Goal: Task Accomplishment & Management: Manage account settings

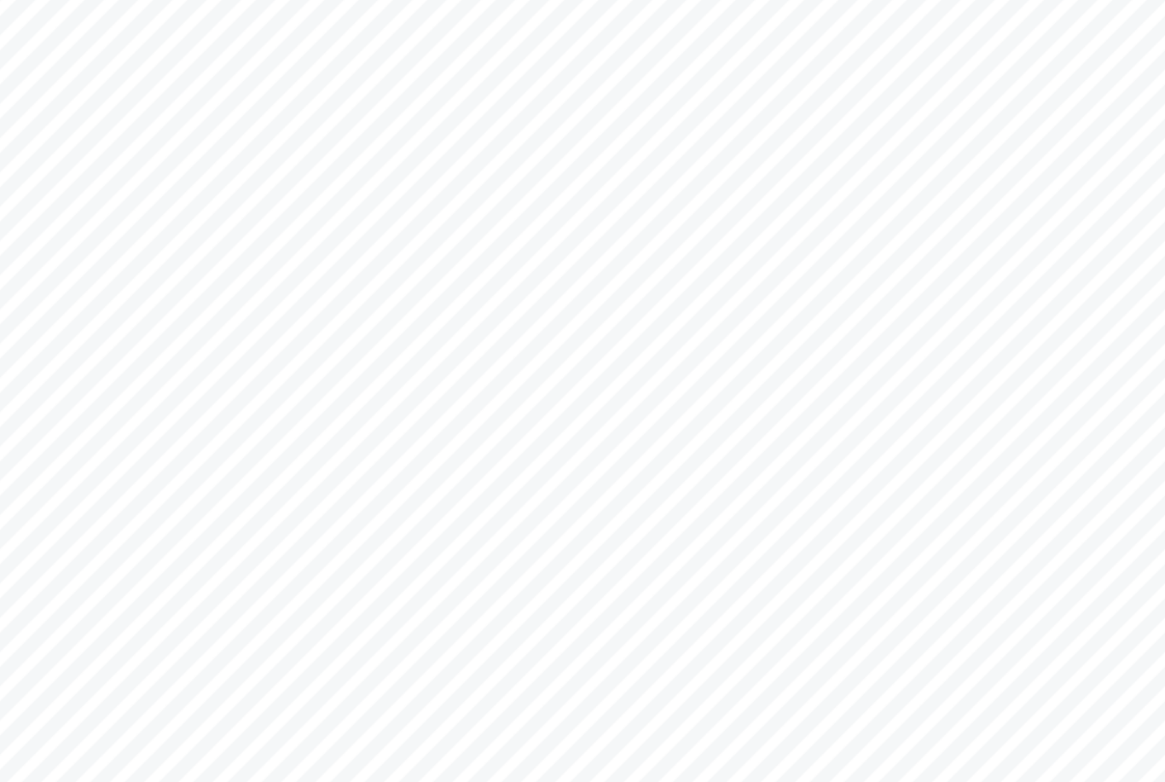
click at [1048, 665] on td "-34.82997, 118.10795" at bounding box center [1068, 683] width 57 height 73
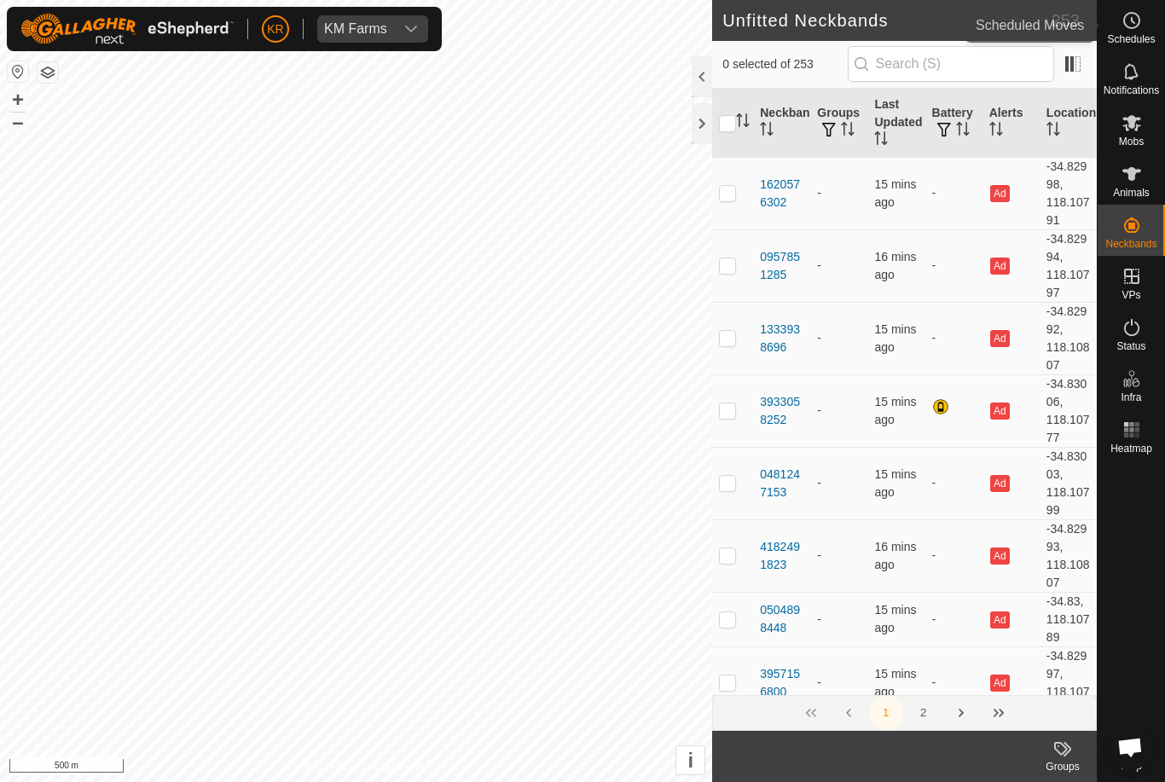
click at [1142, 38] on span "Schedules" at bounding box center [1131, 39] width 48 height 10
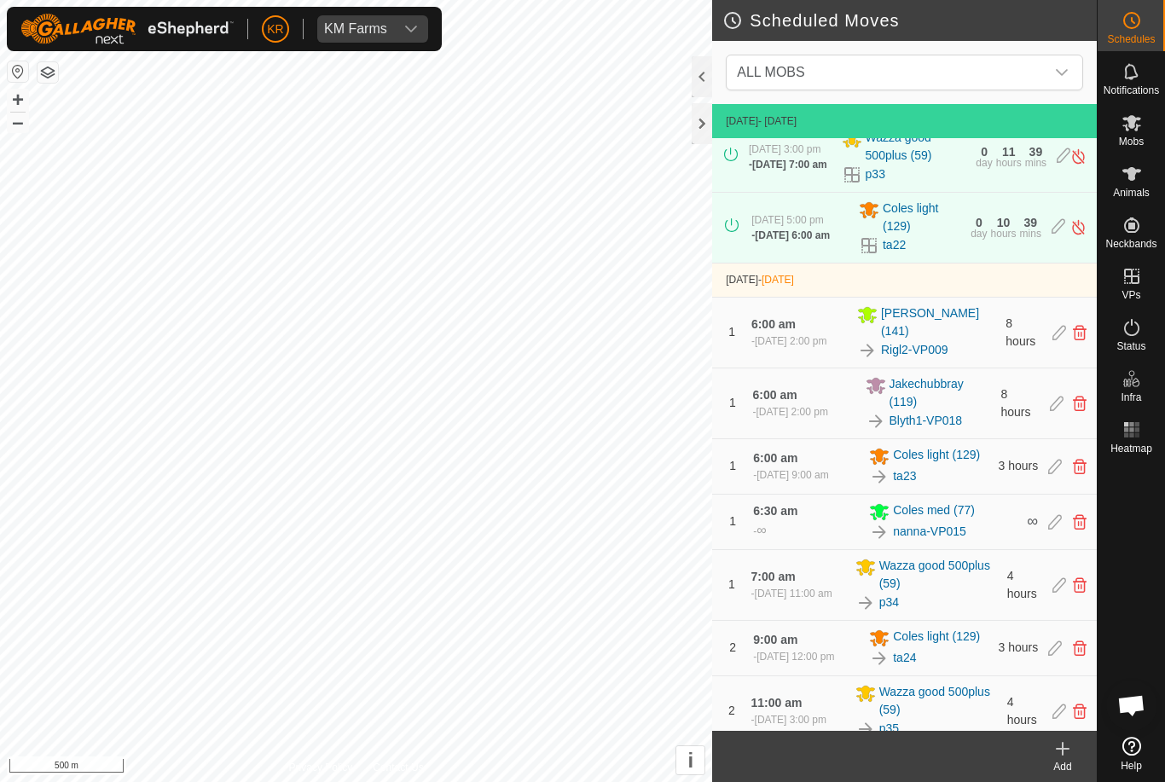
scroll to position [357, 0]
click at [1142, 137] on span "Mobs" at bounding box center [1131, 141] width 25 height 10
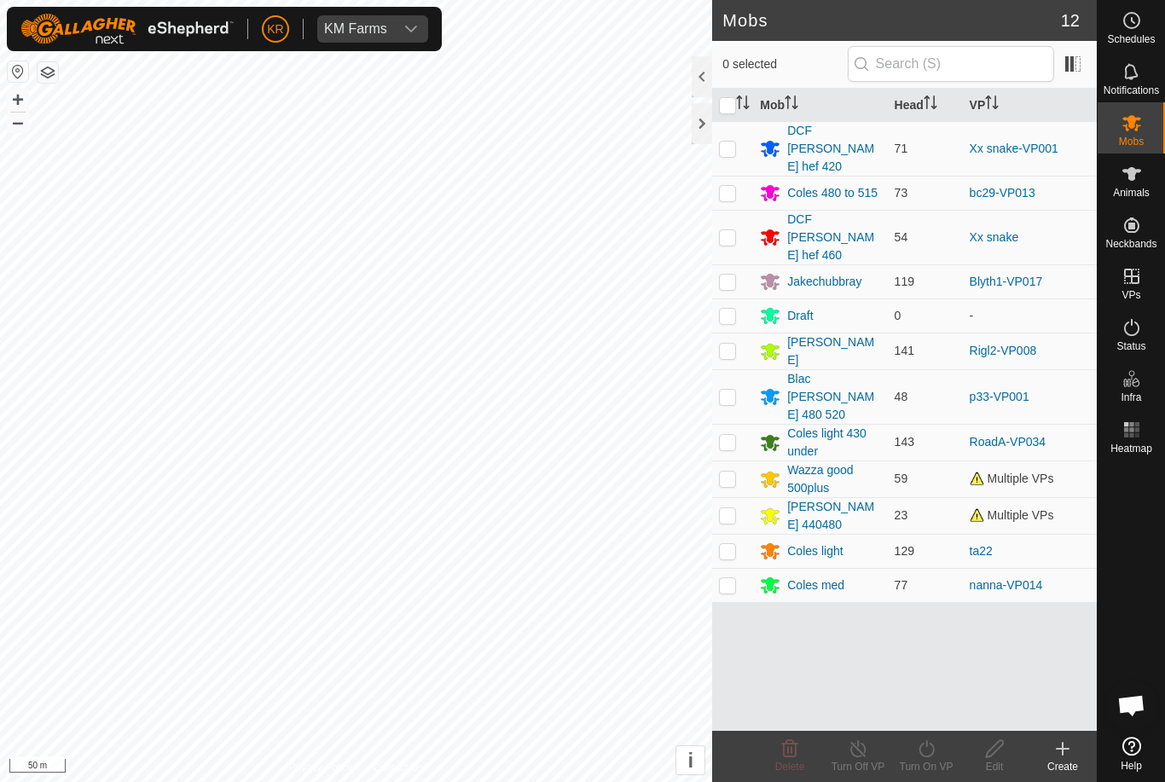
click at [834, 370] on div "Blac Roy 480 520" at bounding box center [833, 397] width 93 height 54
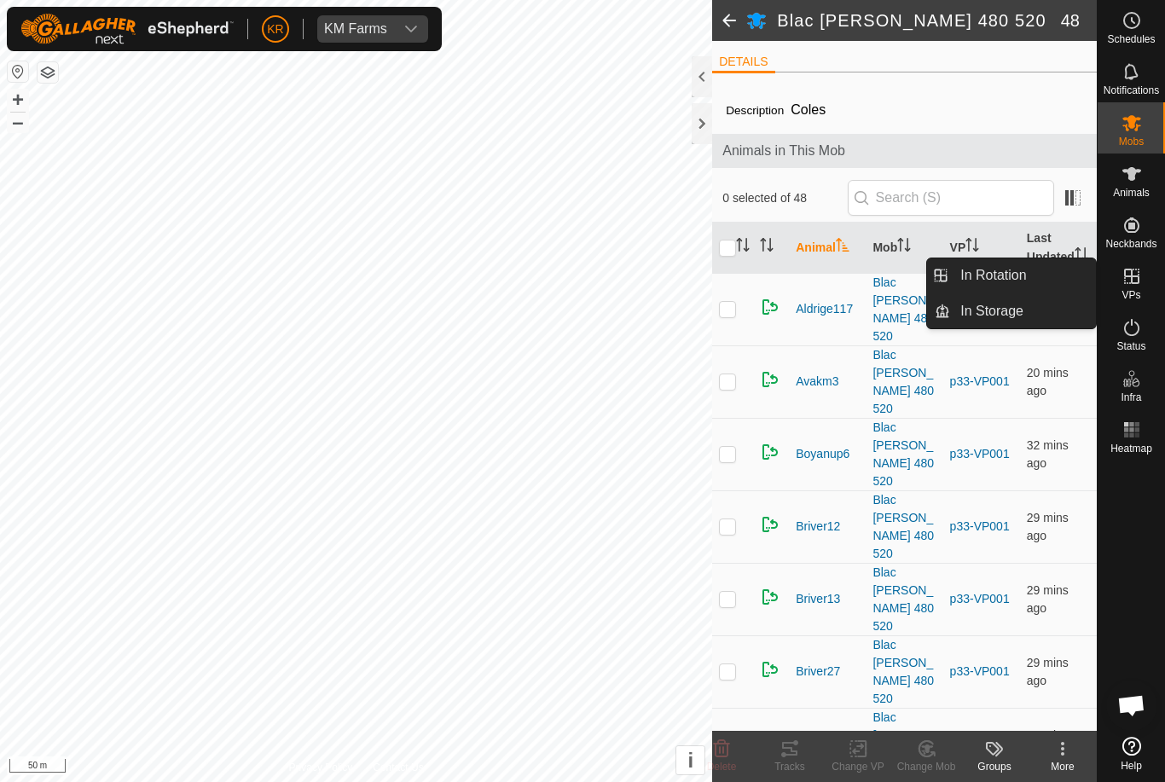
click at [1014, 274] on span "In Rotation" at bounding box center [994, 275] width 66 height 20
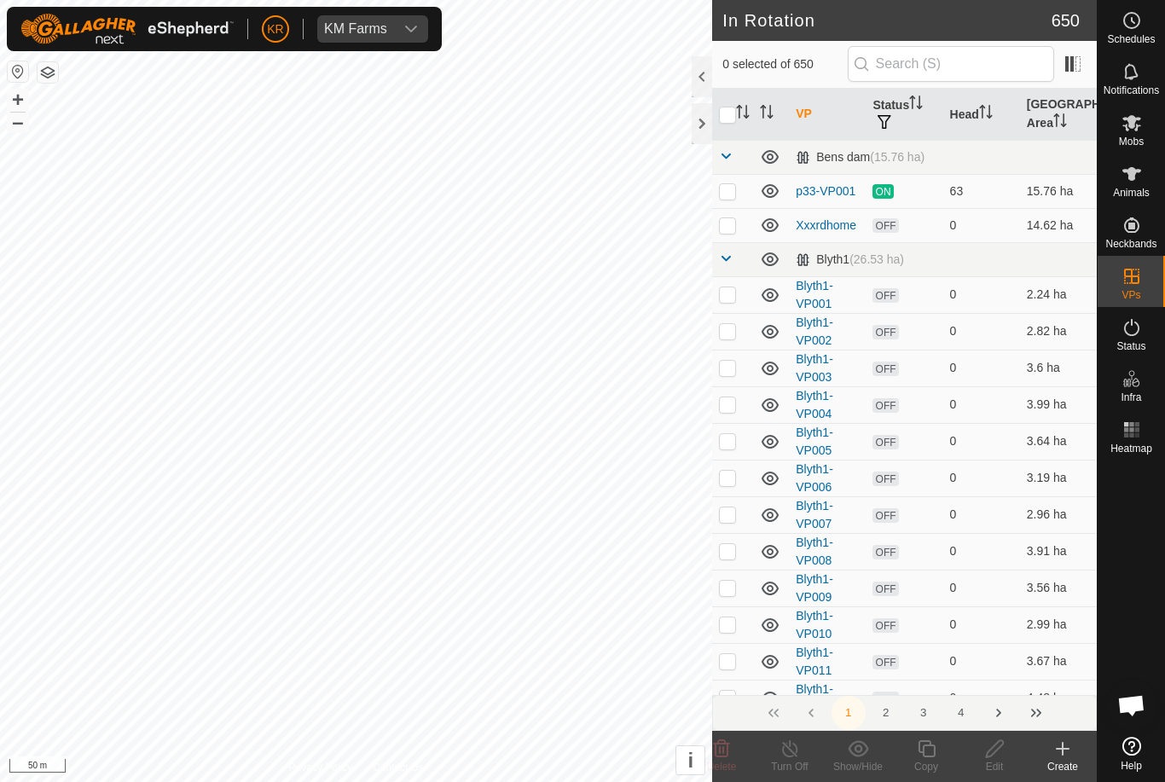
click at [1076, 754] on create-svg-icon at bounding box center [1063, 749] width 68 height 20
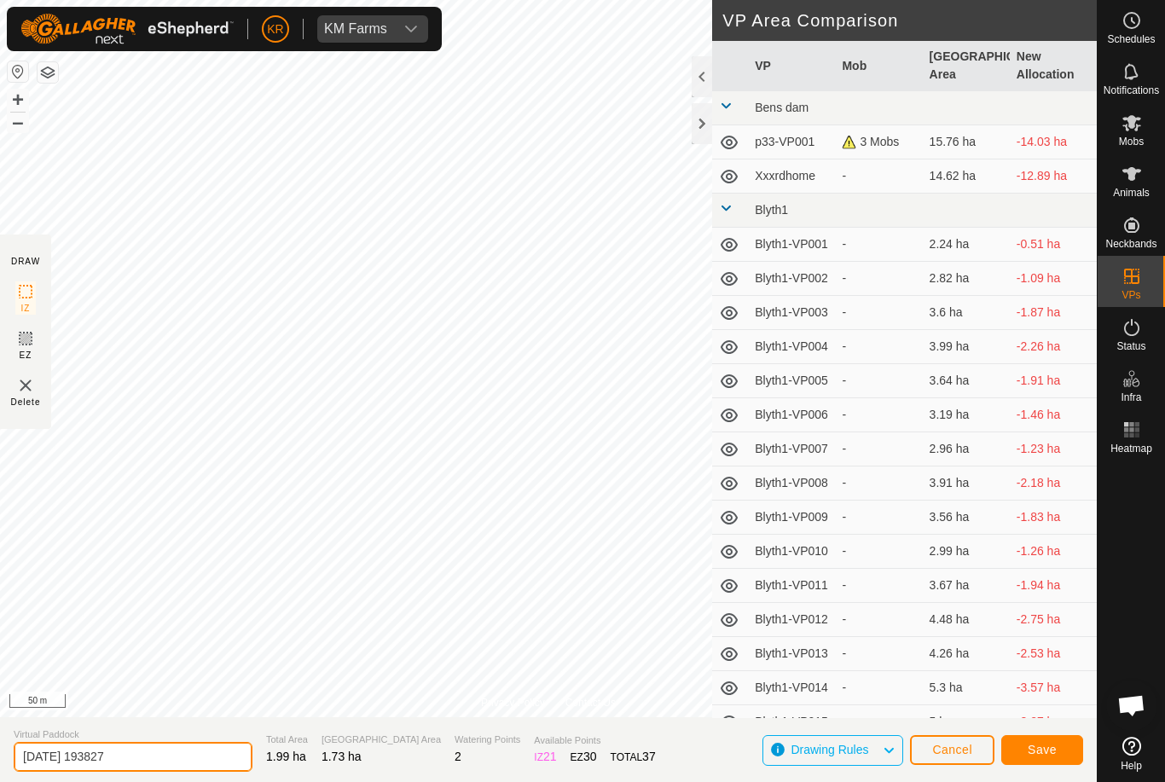
click at [151, 754] on input "2025-09-16 193827" at bounding box center [133, 757] width 239 height 30
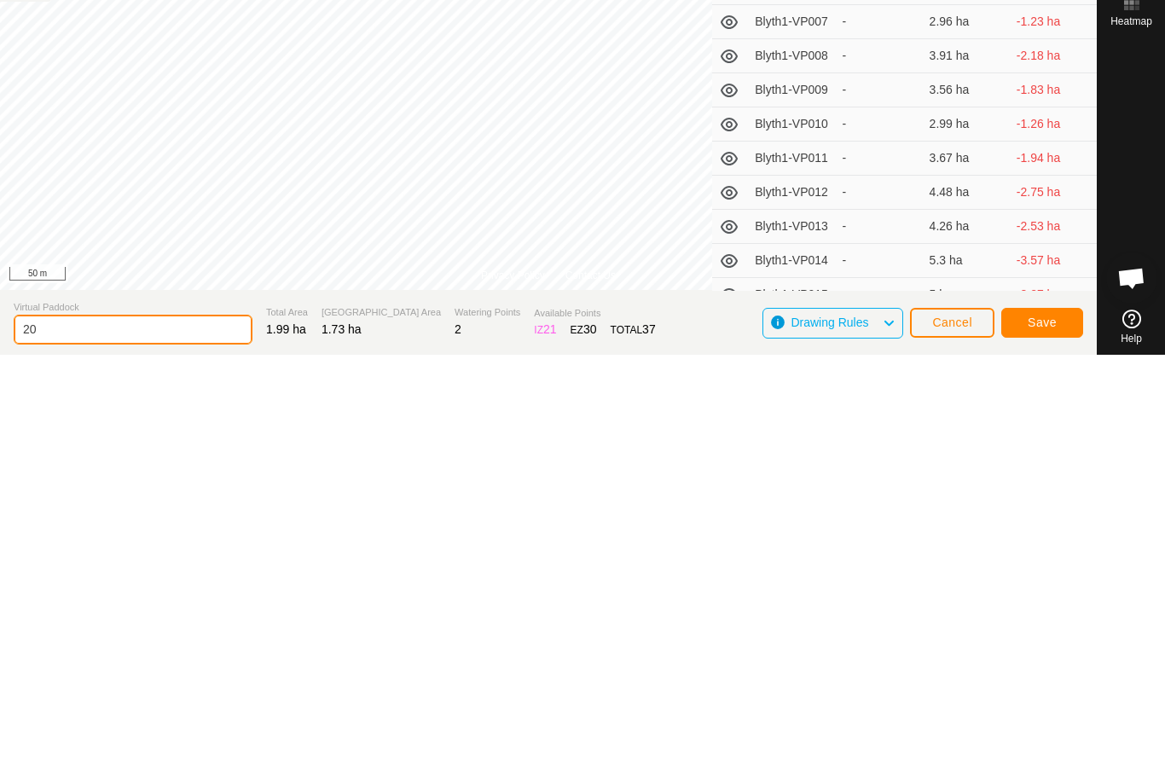
type input "2"
type input "Xx coops"
click at [1040, 735] on button "Save" at bounding box center [1043, 750] width 82 height 30
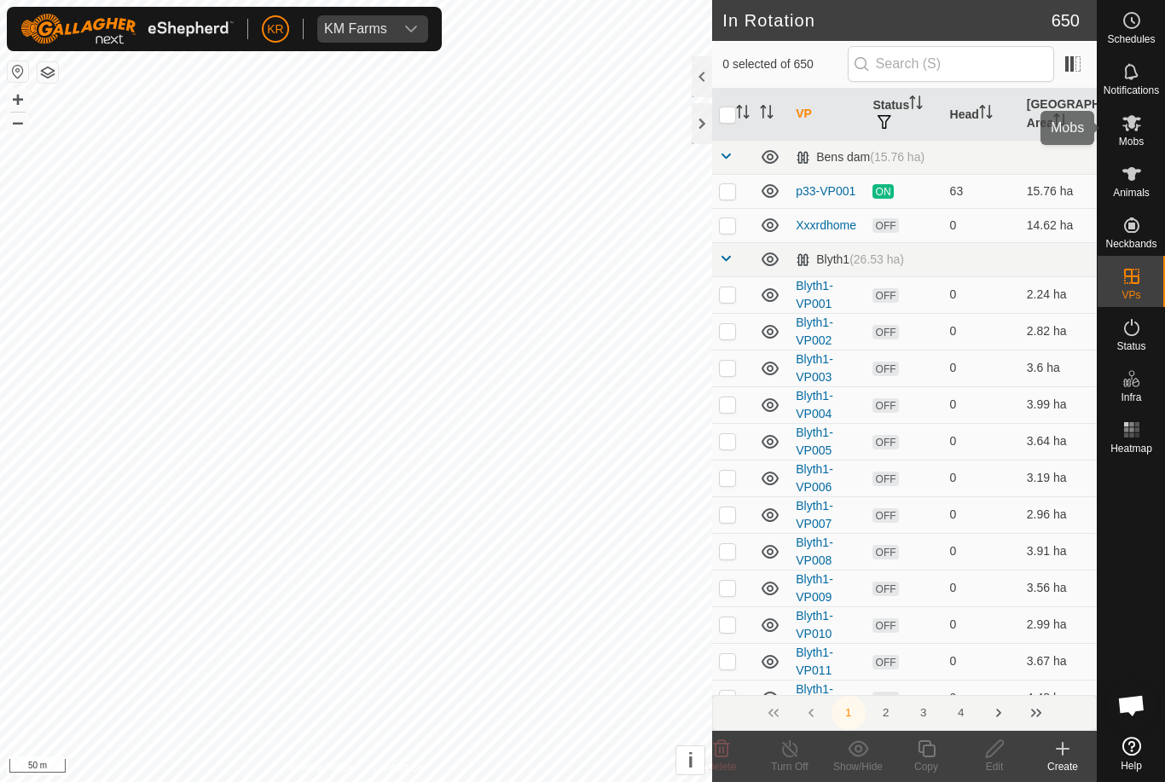
click at [1134, 117] on icon at bounding box center [1132, 123] width 19 height 16
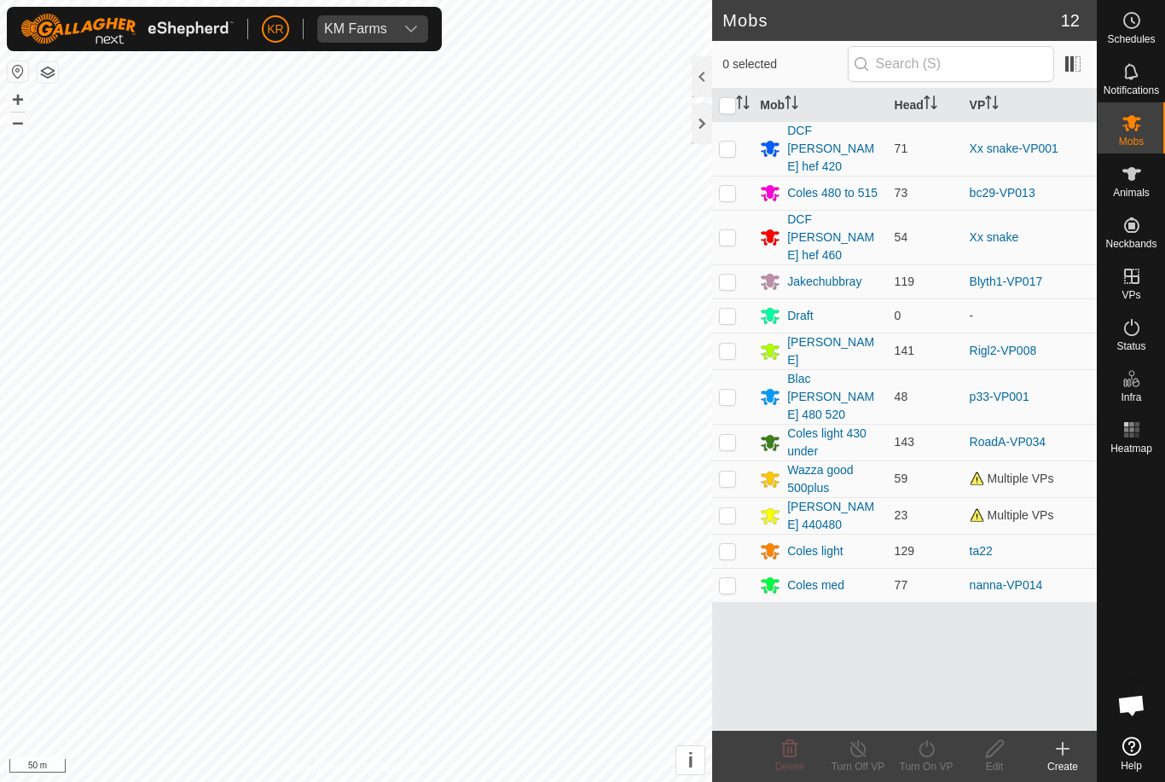
click at [736, 390] on p-checkbox at bounding box center [727, 397] width 17 height 14
checkbox input "true"
click at [936, 757] on icon at bounding box center [926, 749] width 21 height 20
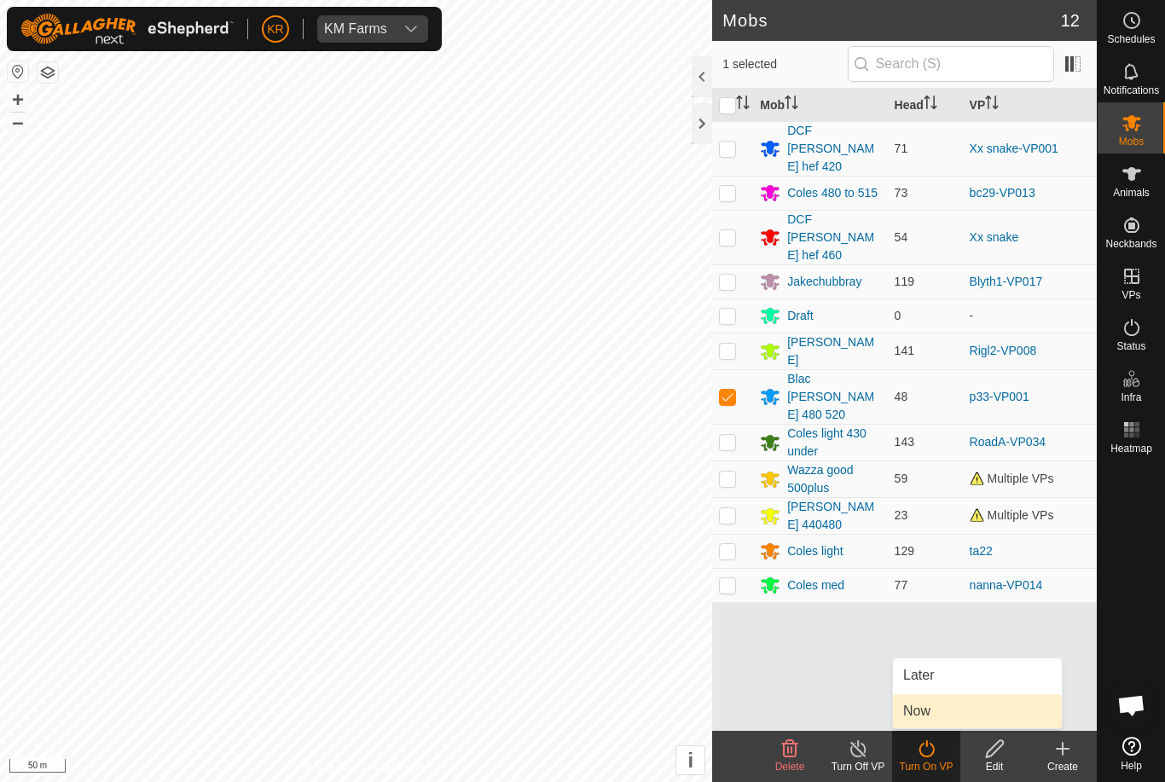
click at [934, 707] on link "Now" at bounding box center [977, 711] width 169 height 34
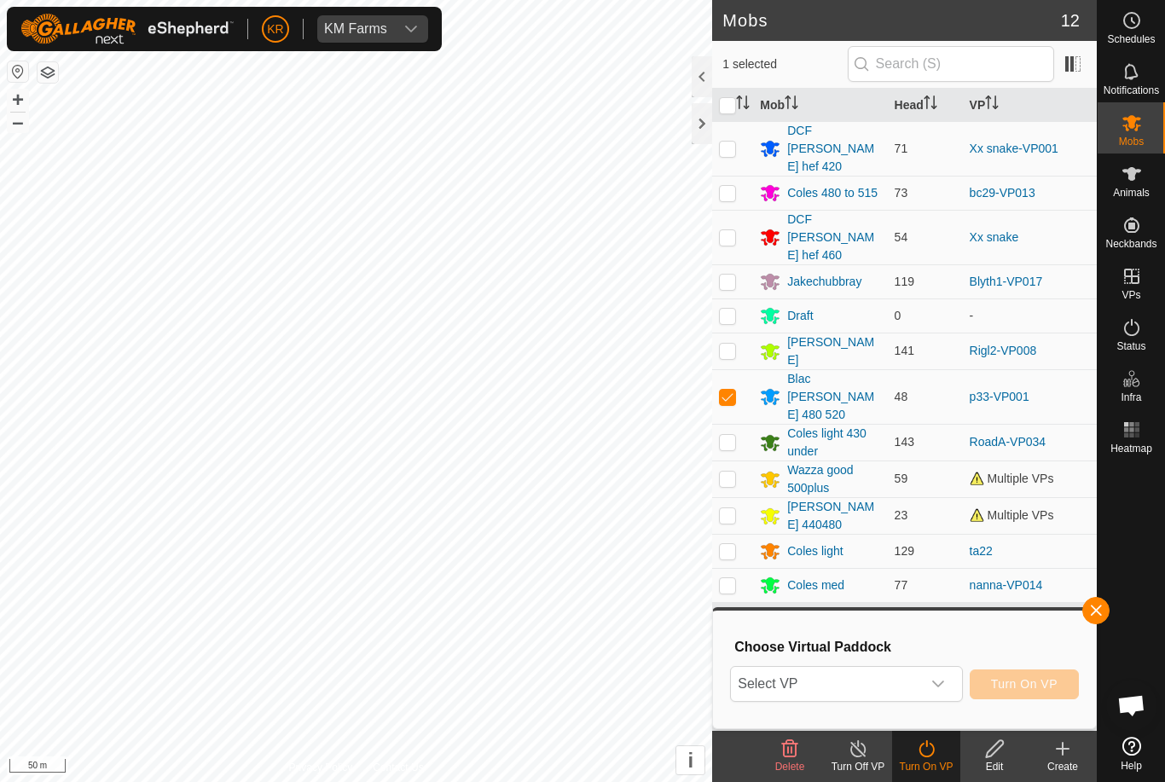
click at [892, 676] on span "Select VP" at bounding box center [825, 684] width 189 height 34
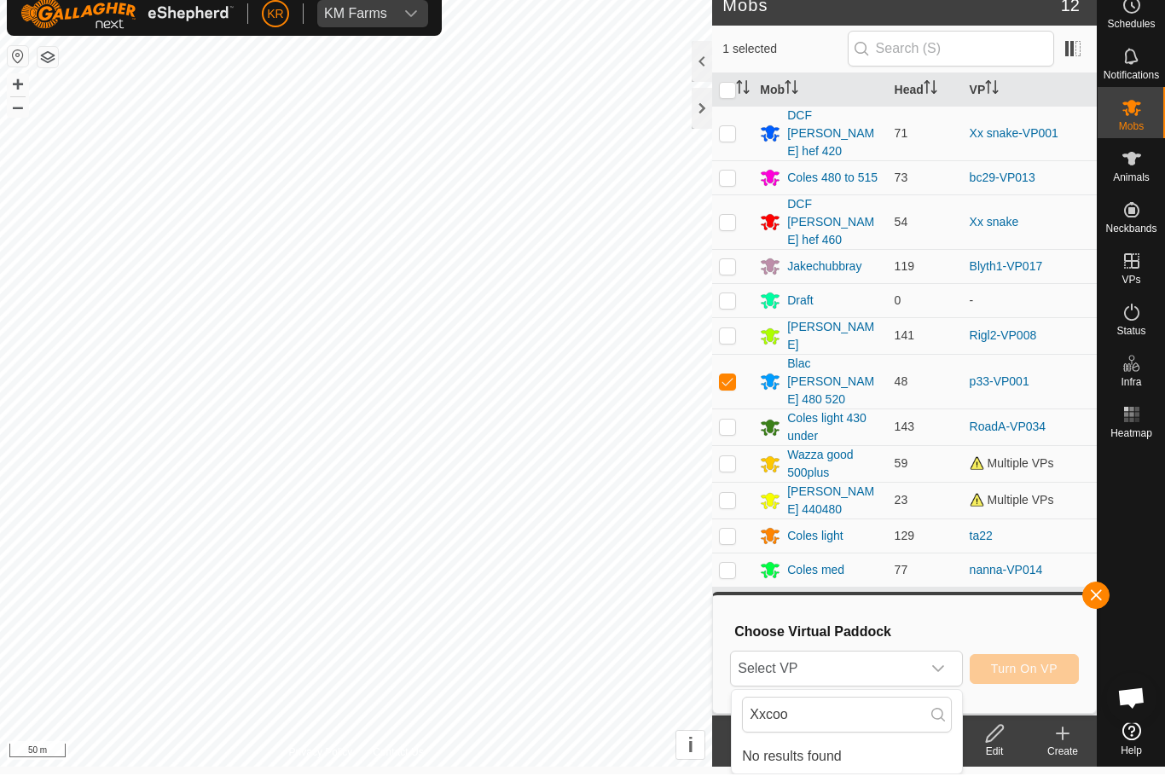
scroll to position [8, 0]
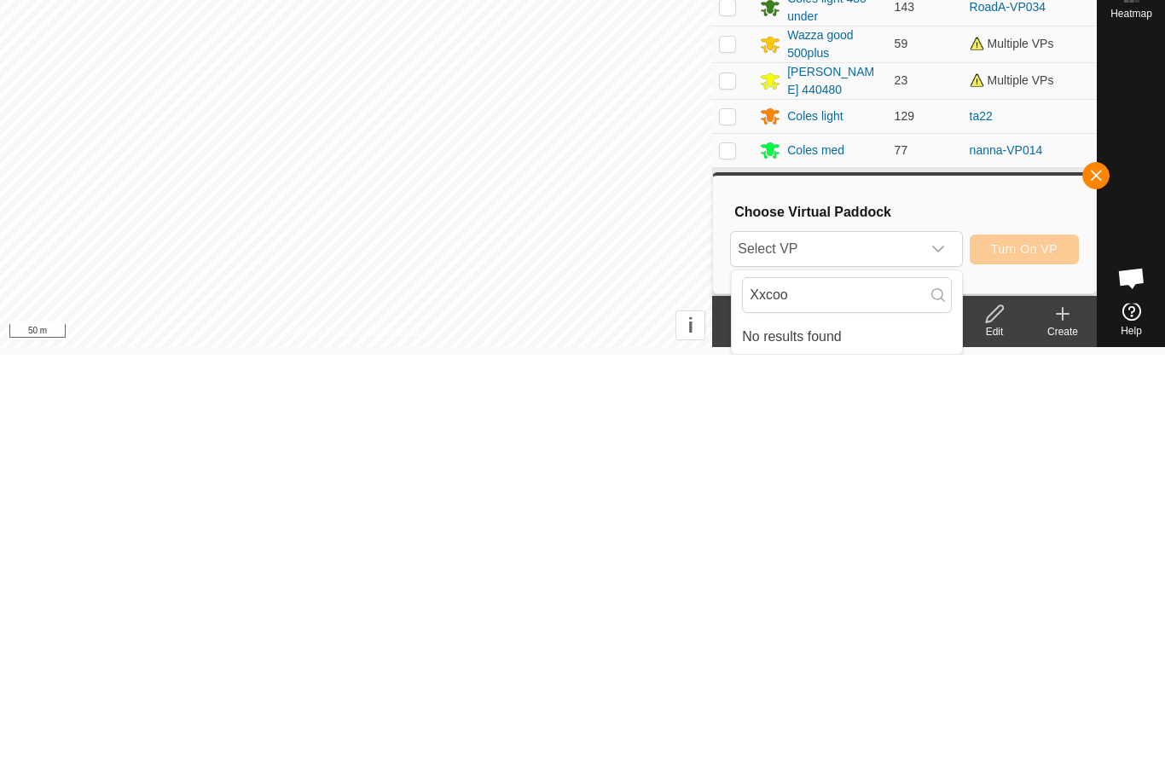
type input "Xxcoop"
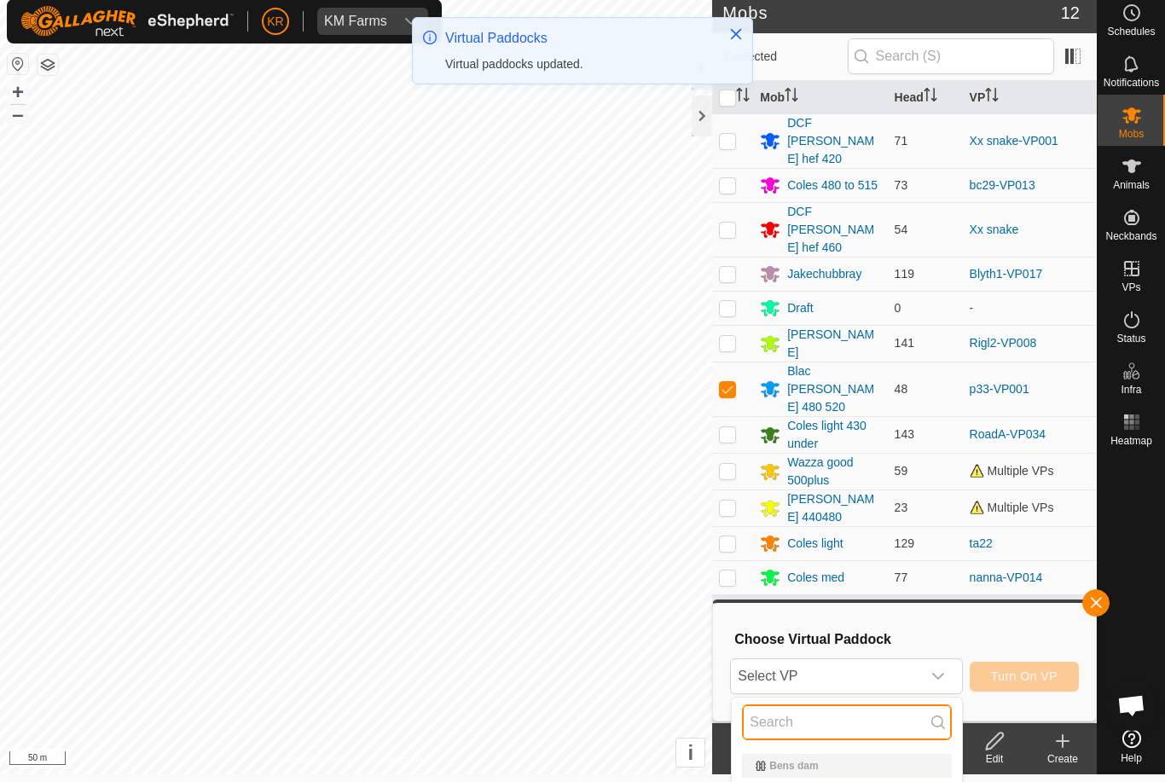
click at [843, 716] on input "text" at bounding box center [847, 723] width 210 height 36
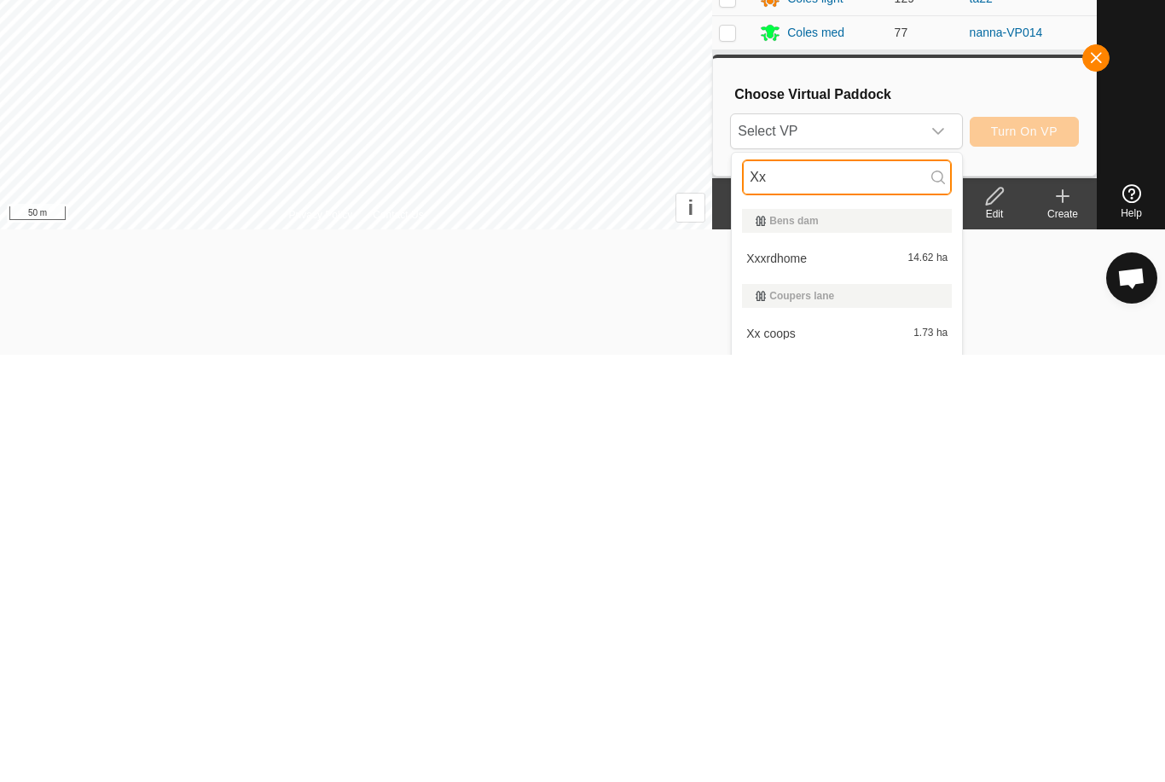
type input "Xx"
click at [851, 751] on div "Xx coops 1.73 ha" at bounding box center [847, 761] width 210 height 20
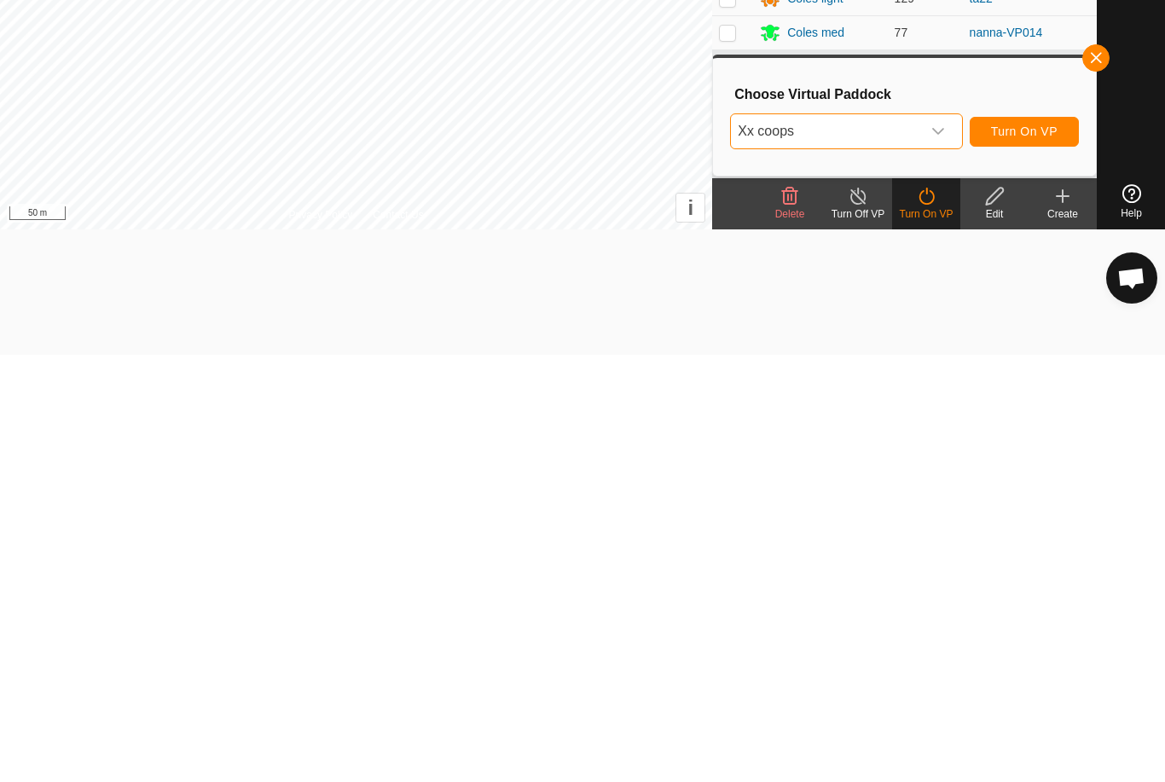
scroll to position [0, 0]
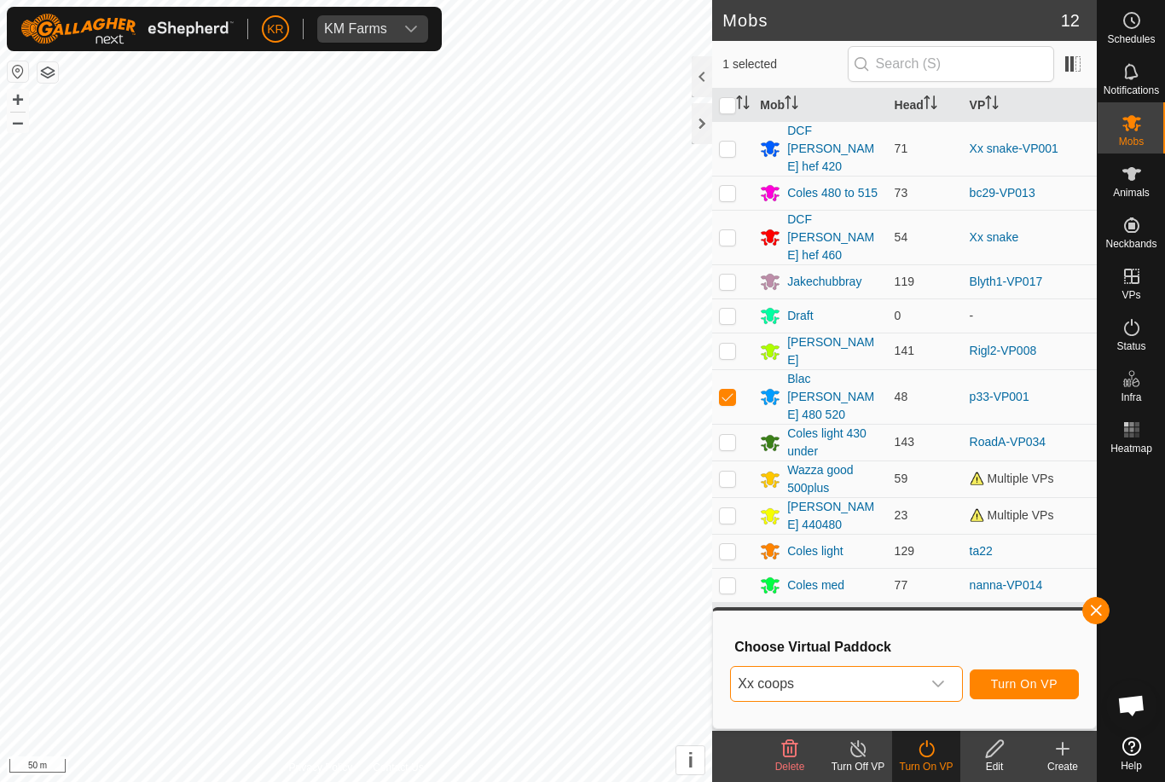
click at [1051, 688] on span "Turn On VP" at bounding box center [1024, 684] width 67 height 14
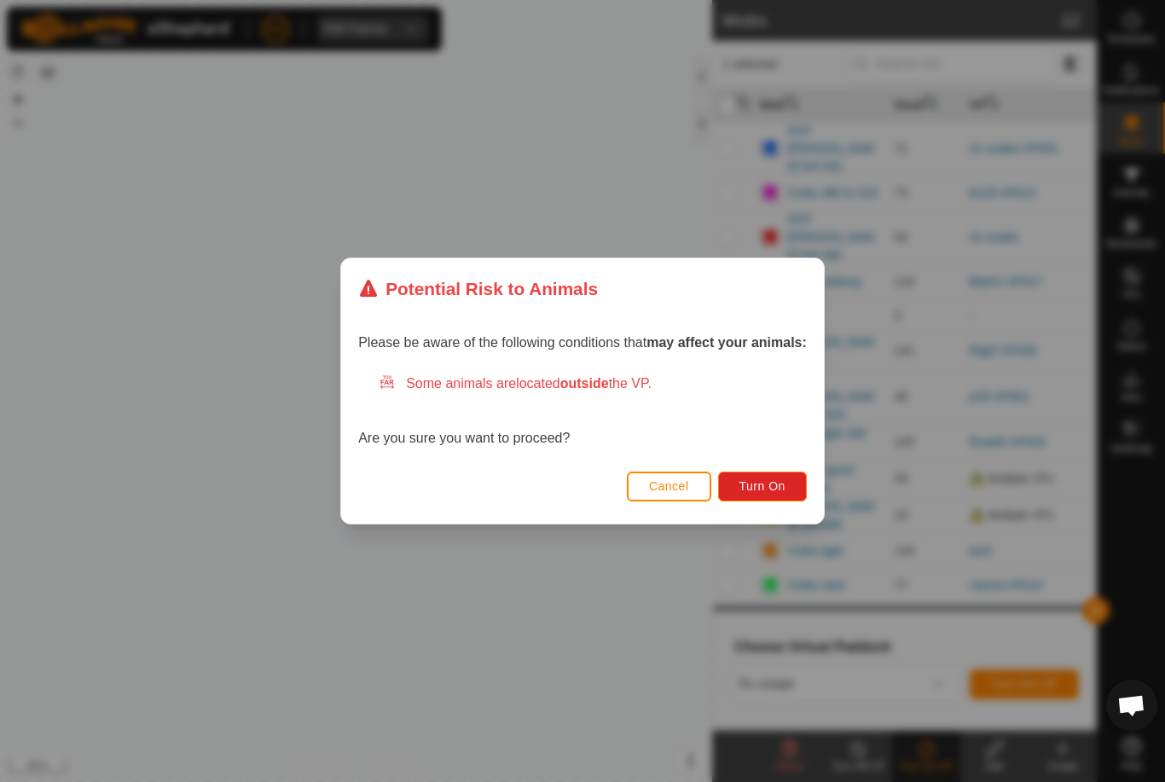
click at [781, 485] on span "Turn On" at bounding box center [763, 486] width 46 height 14
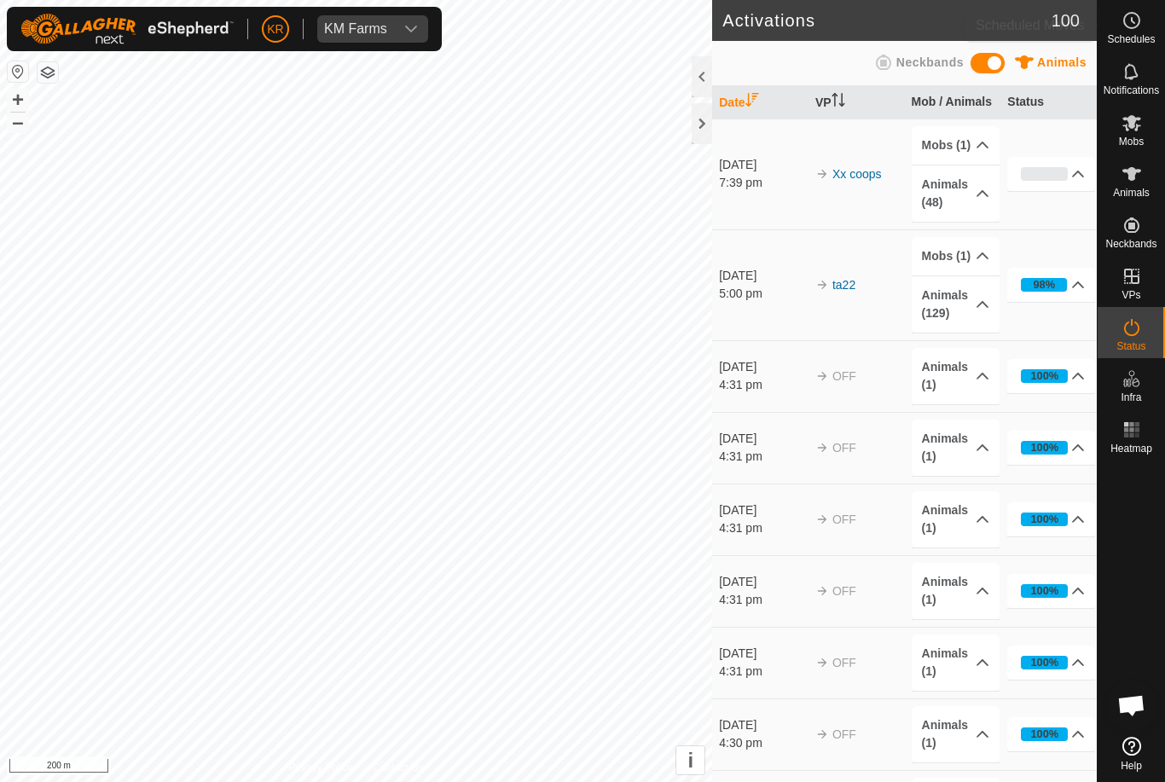
click at [1144, 41] on span "Schedules" at bounding box center [1131, 39] width 48 height 10
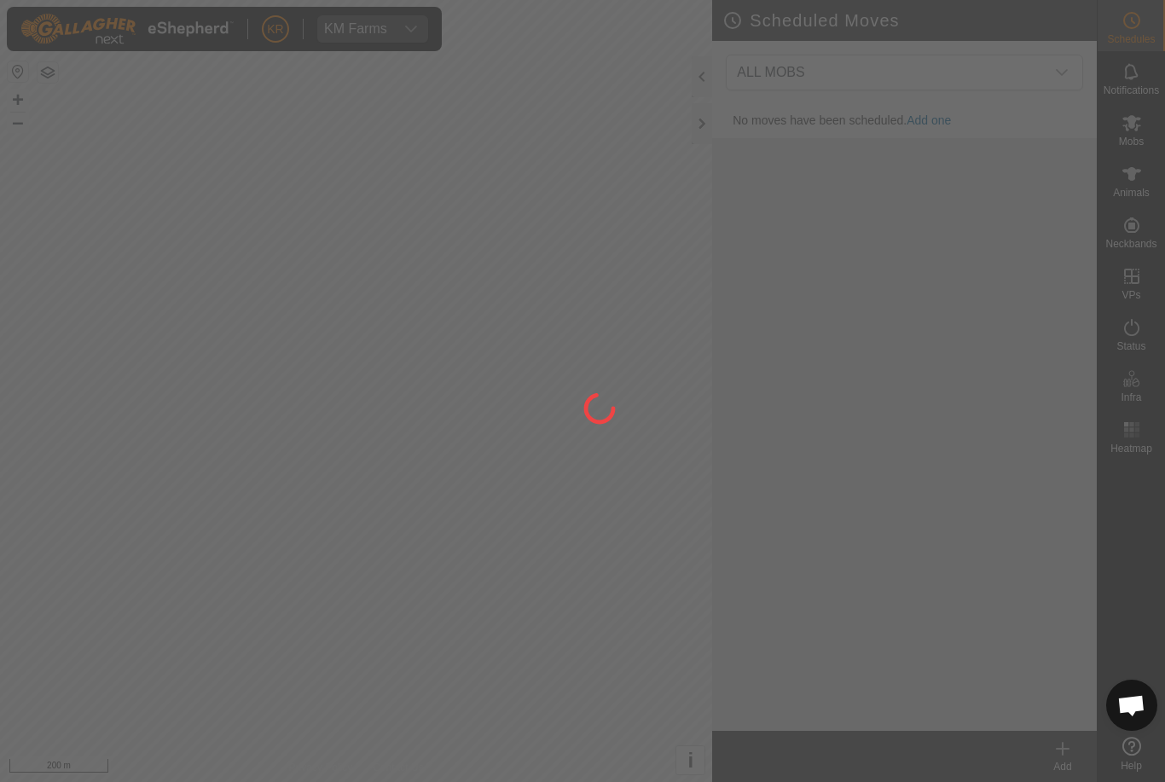
click at [1058, 73] on div at bounding box center [582, 391] width 1165 height 782
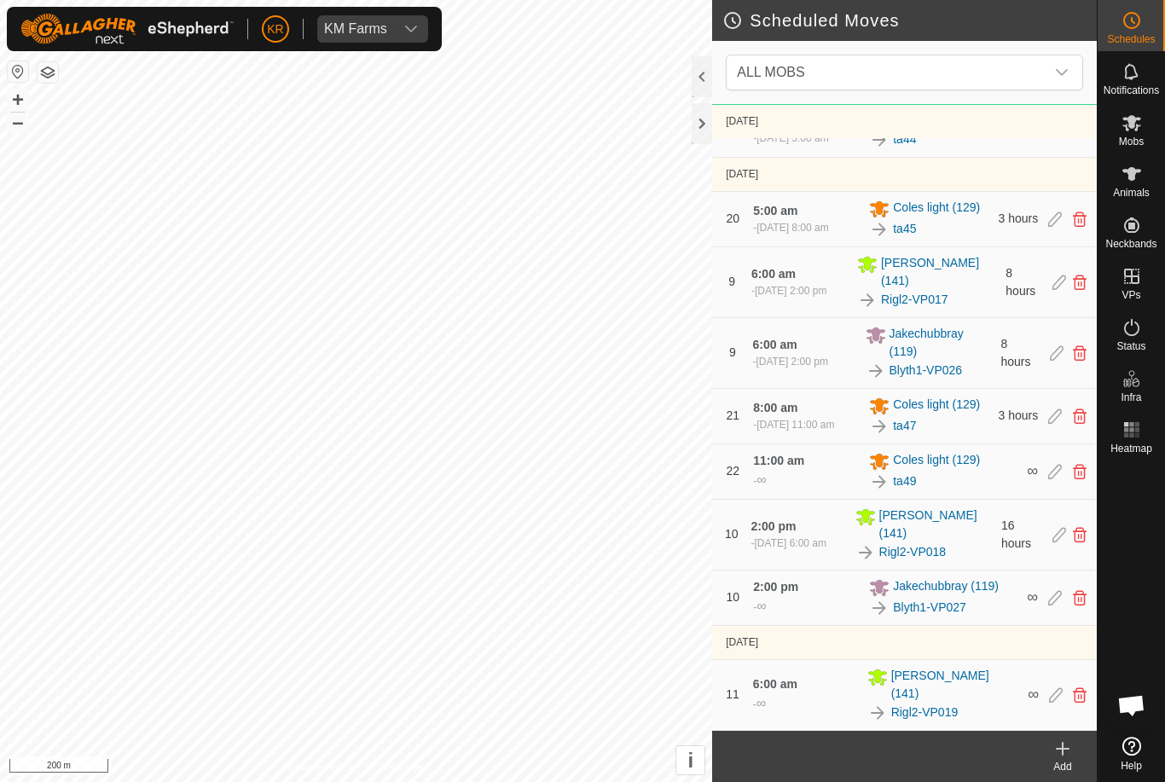
scroll to position [3440, 0]
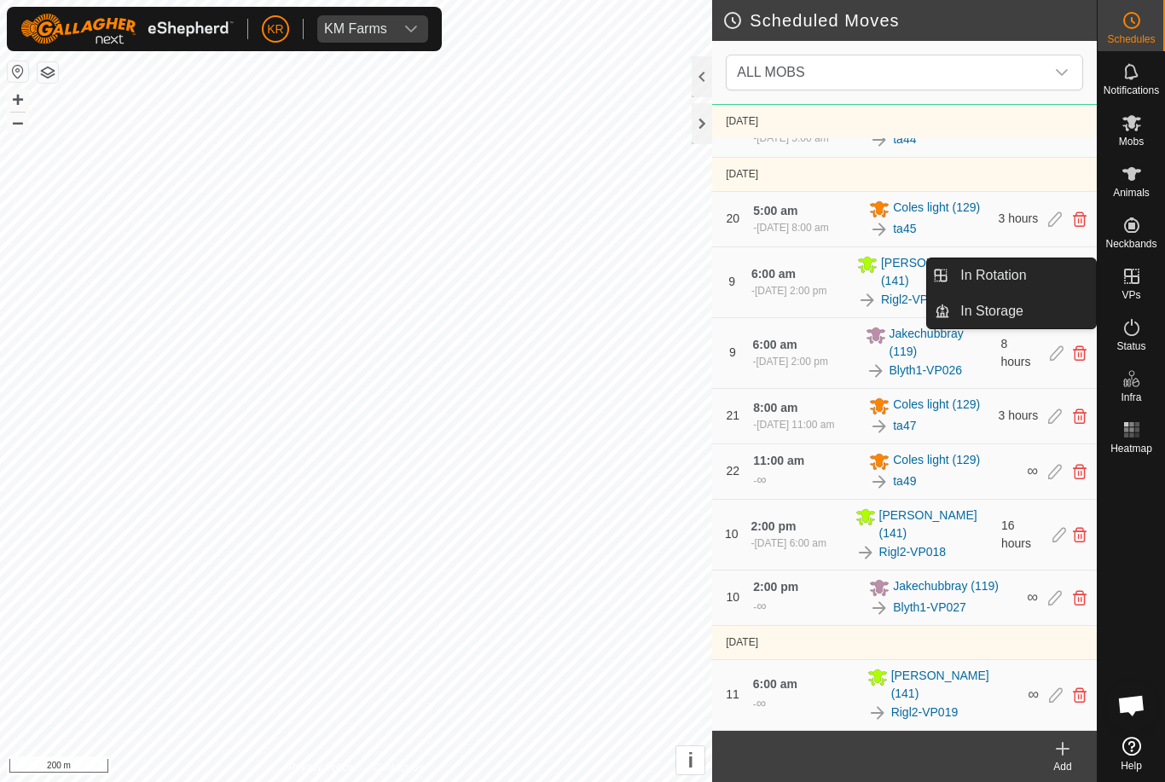
click at [1008, 282] on span "In Rotation" at bounding box center [994, 275] width 66 height 20
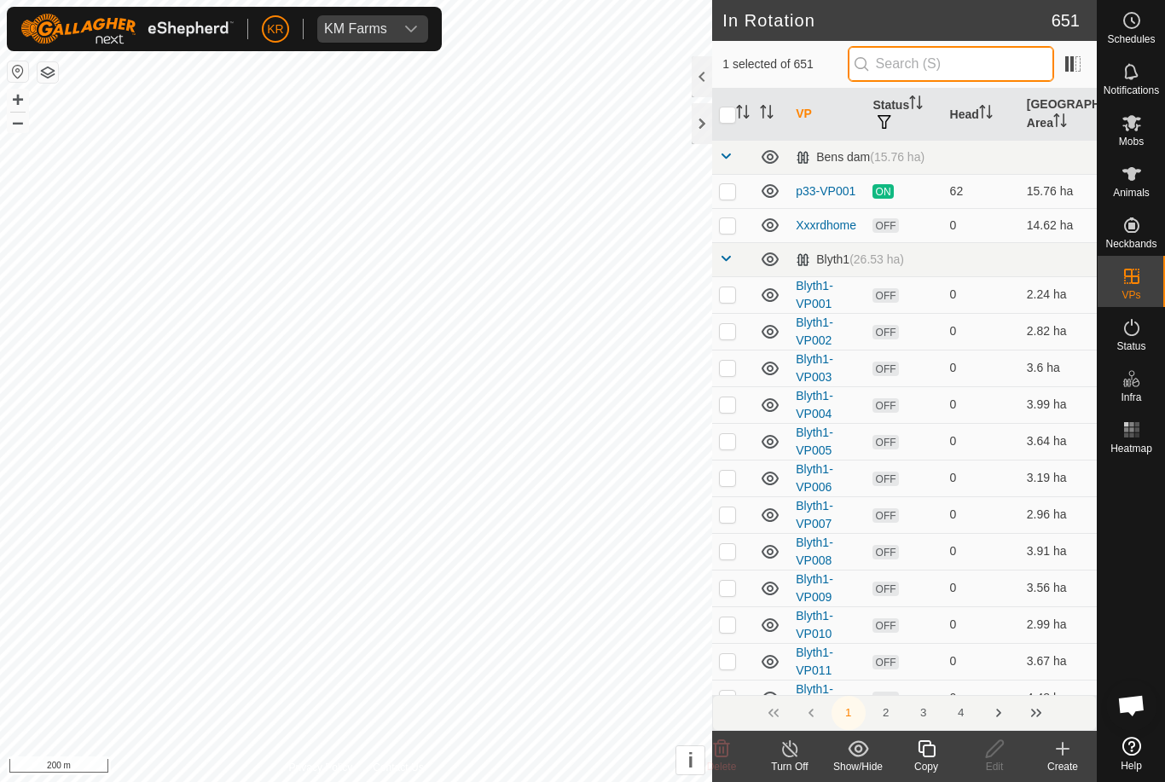
click at [958, 78] on input "text" at bounding box center [951, 64] width 206 height 36
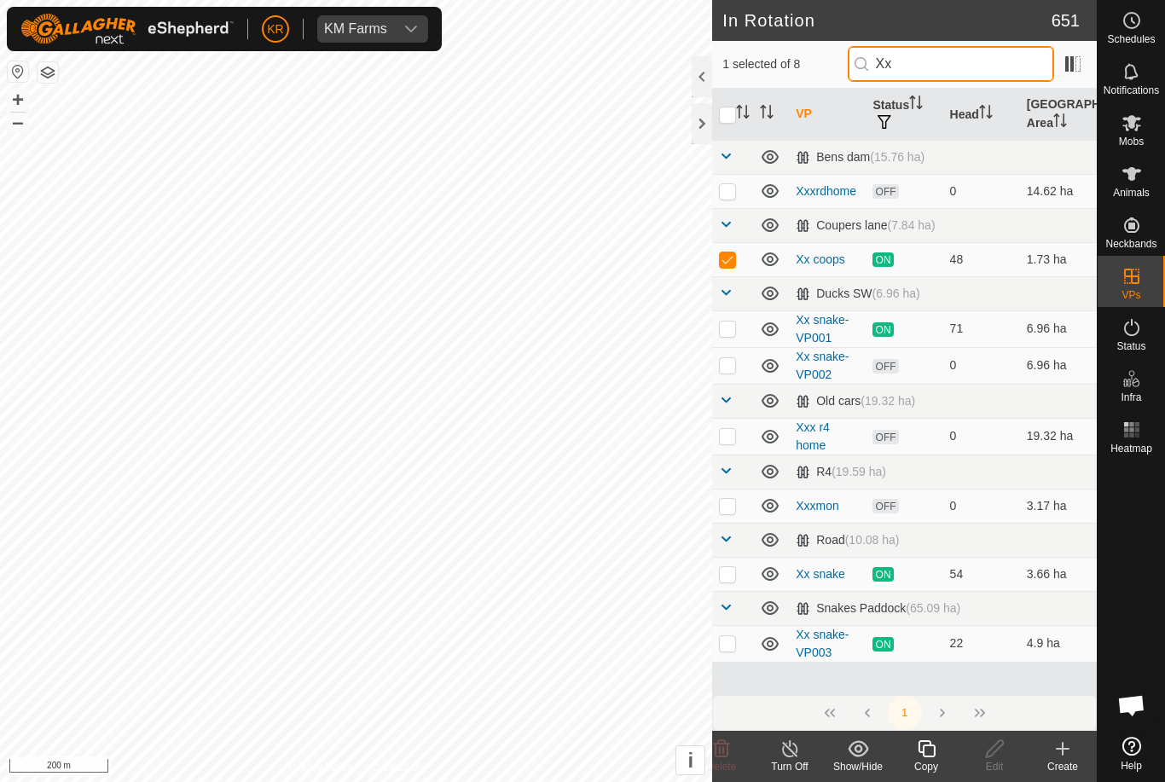
type input "Xx"
click at [725, 253] on p-checkbox at bounding box center [727, 260] width 17 height 14
checkbox input "false"
click at [729, 431] on p-checkbox at bounding box center [727, 436] width 17 height 14
checkbox input "true"
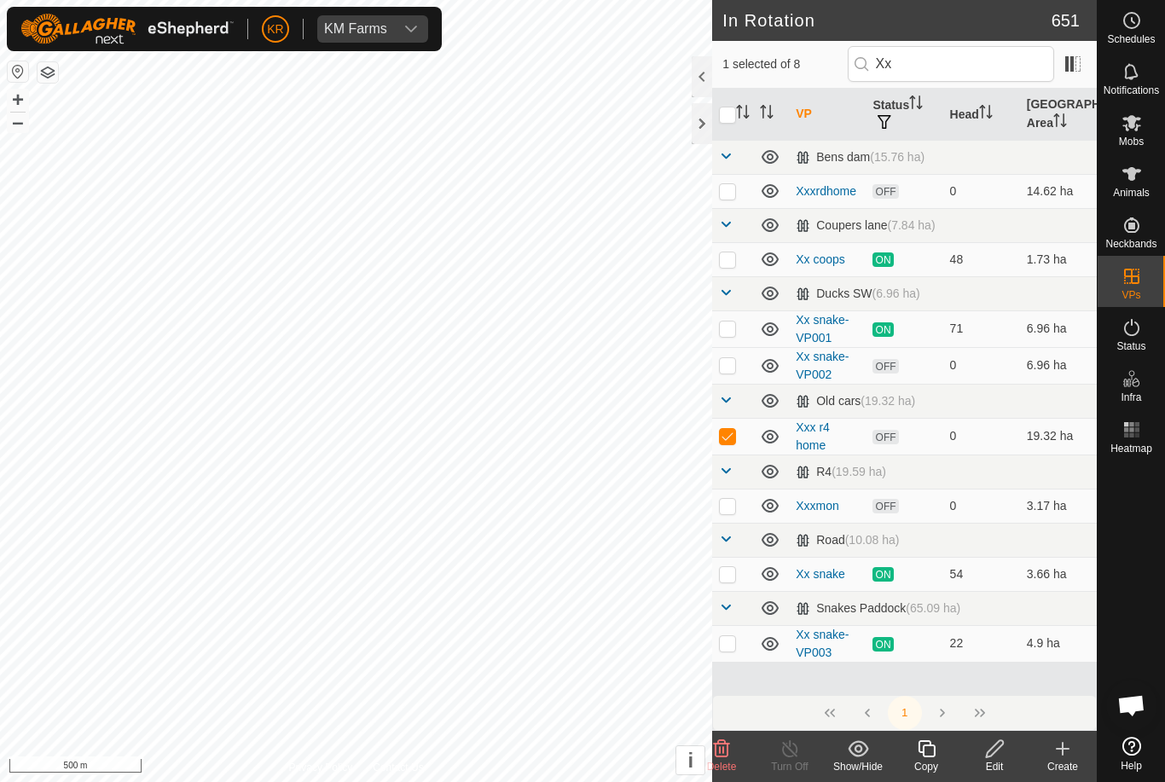
click at [993, 752] on icon at bounding box center [994, 749] width 21 height 20
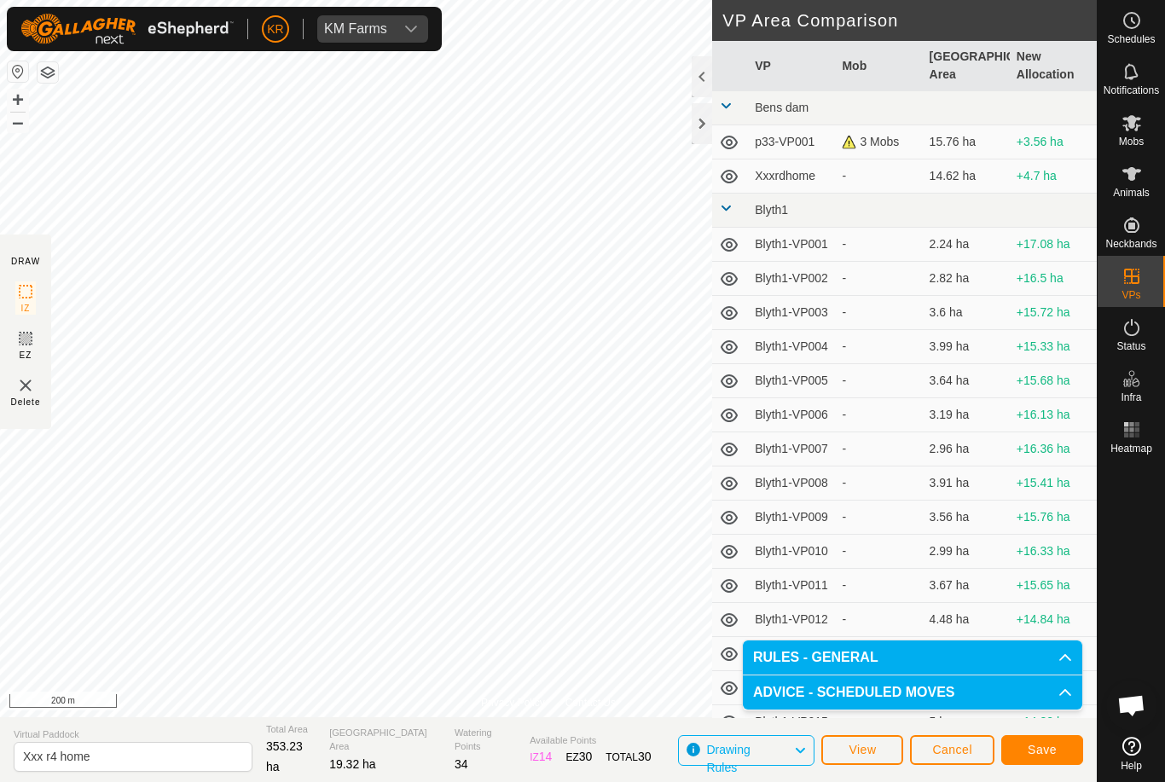
click at [1042, 740] on button "Save" at bounding box center [1043, 750] width 82 height 30
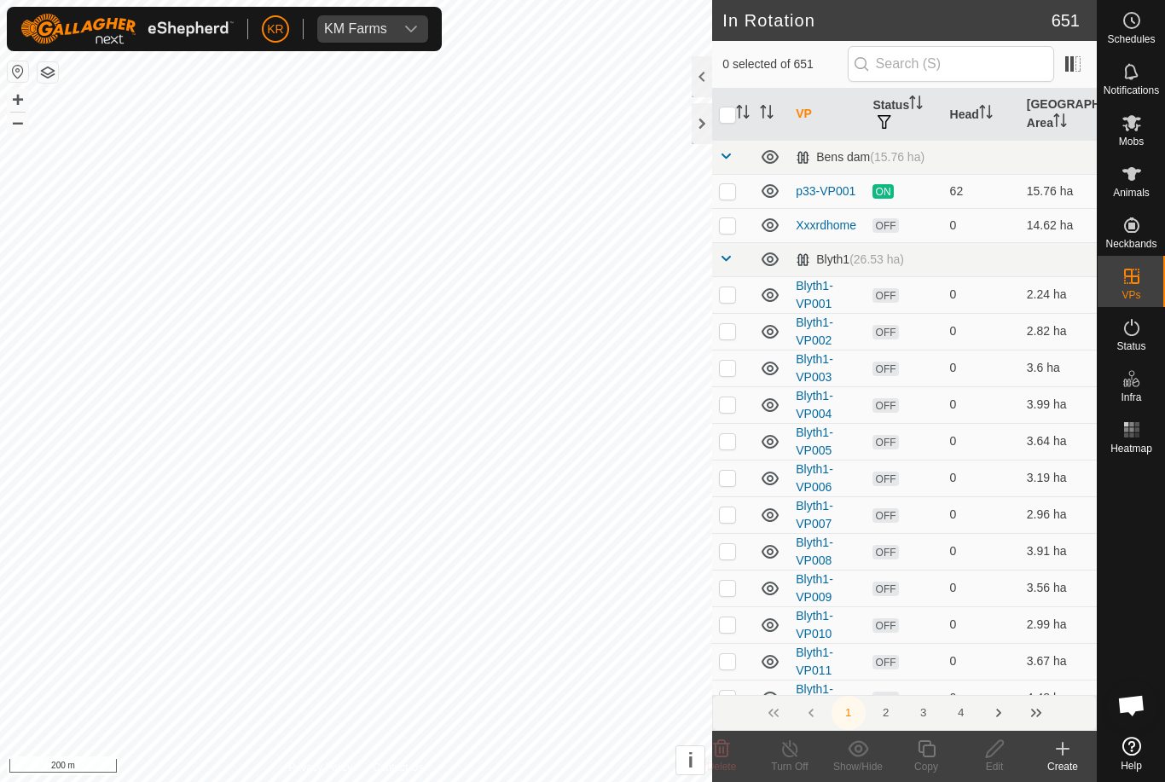
click at [729, 231] on p-checkbox at bounding box center [727, 225] width 17 height 14
checkbox input "true"
click at [1001, 753] on icon at bounding box center [994, 749] width 21 height 20
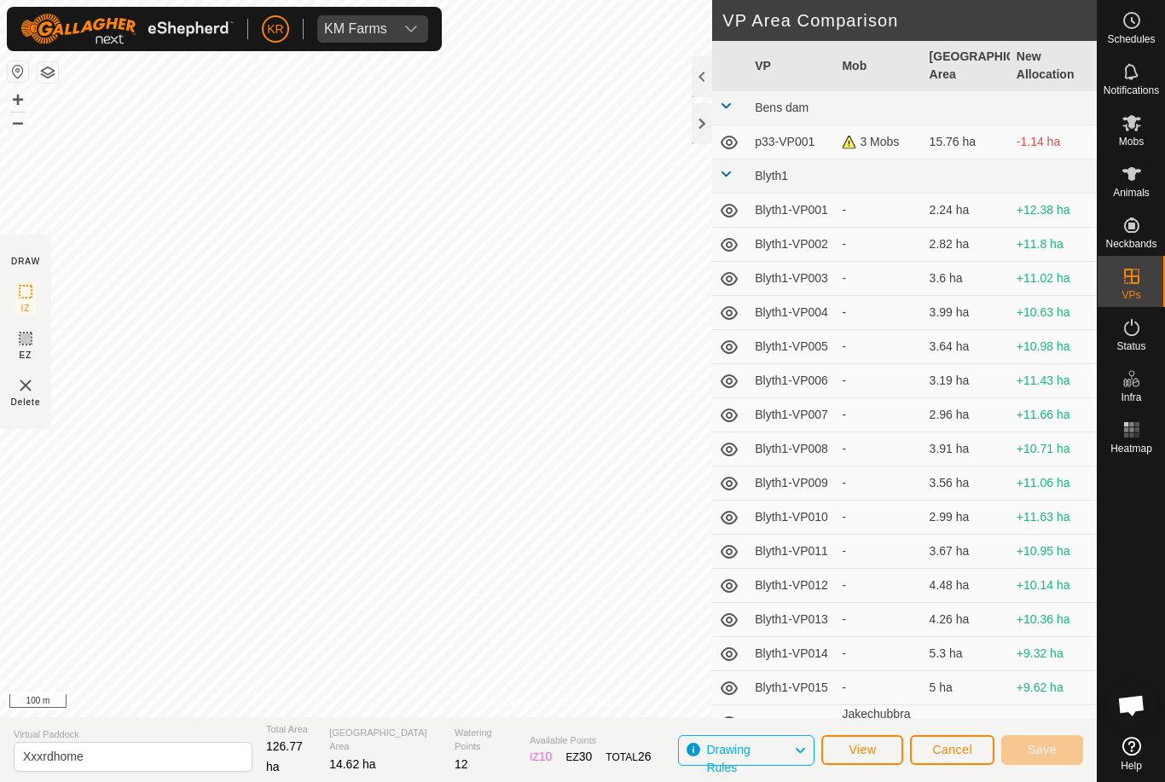
click at [1126, 647] on div at bounding box center [1131, 596] width 67 height 270
click at [1040, 737] on button "Save" at bounding box center [1043, 750] width 82 height 30
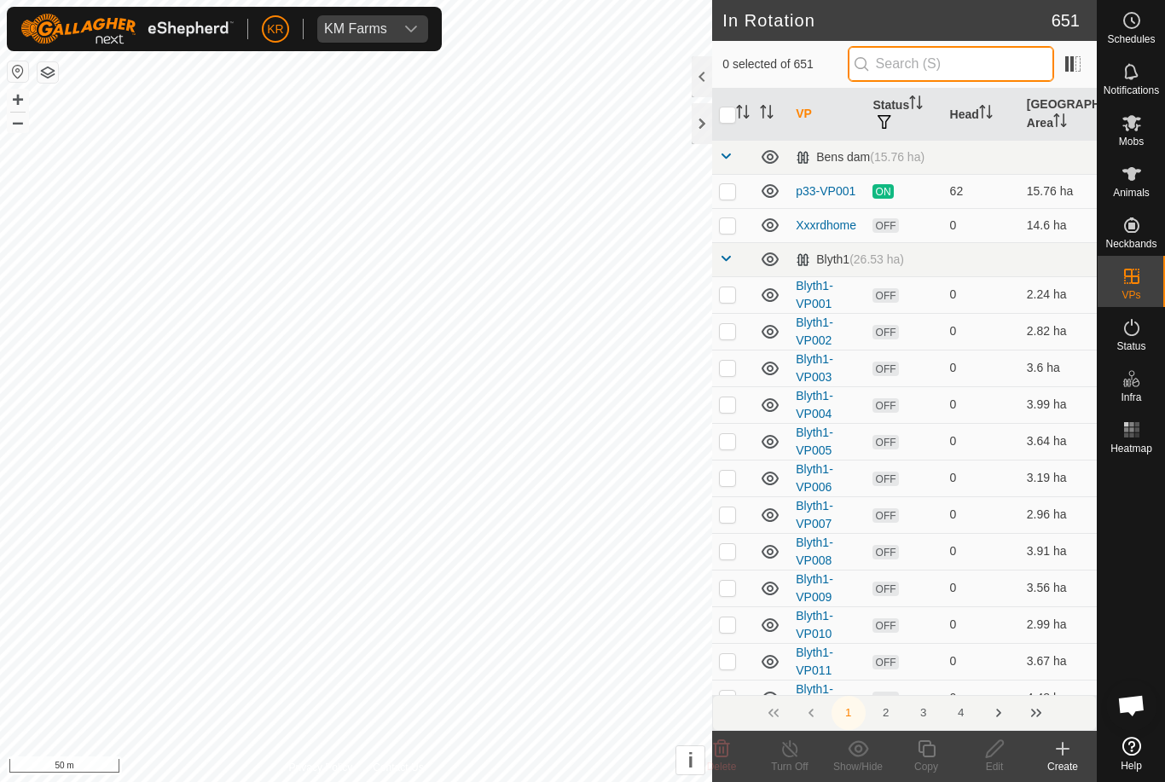
click at [976, 68] on input "text" at bounding box center [951, 64] width 206 height 36
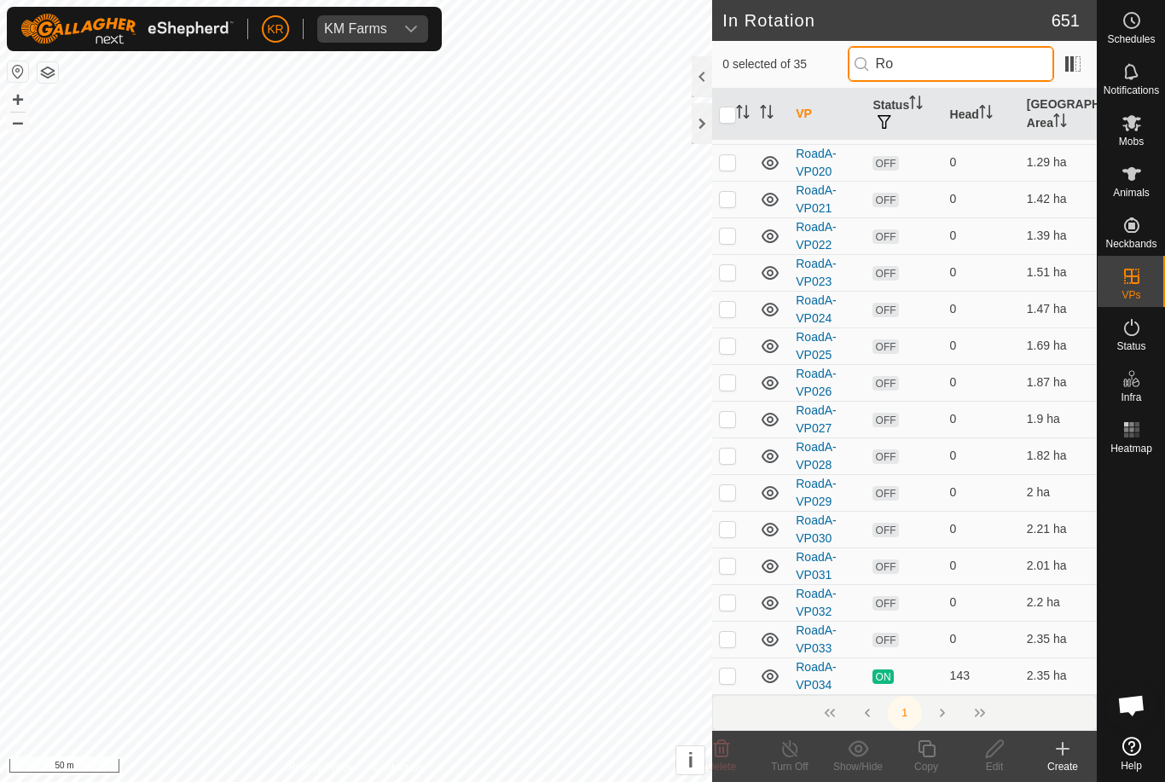
scroll to position [760, 0]
click at [991, 69] on input "Ro" at bounding box center [951, 64] width 206 height 36
type input "R"
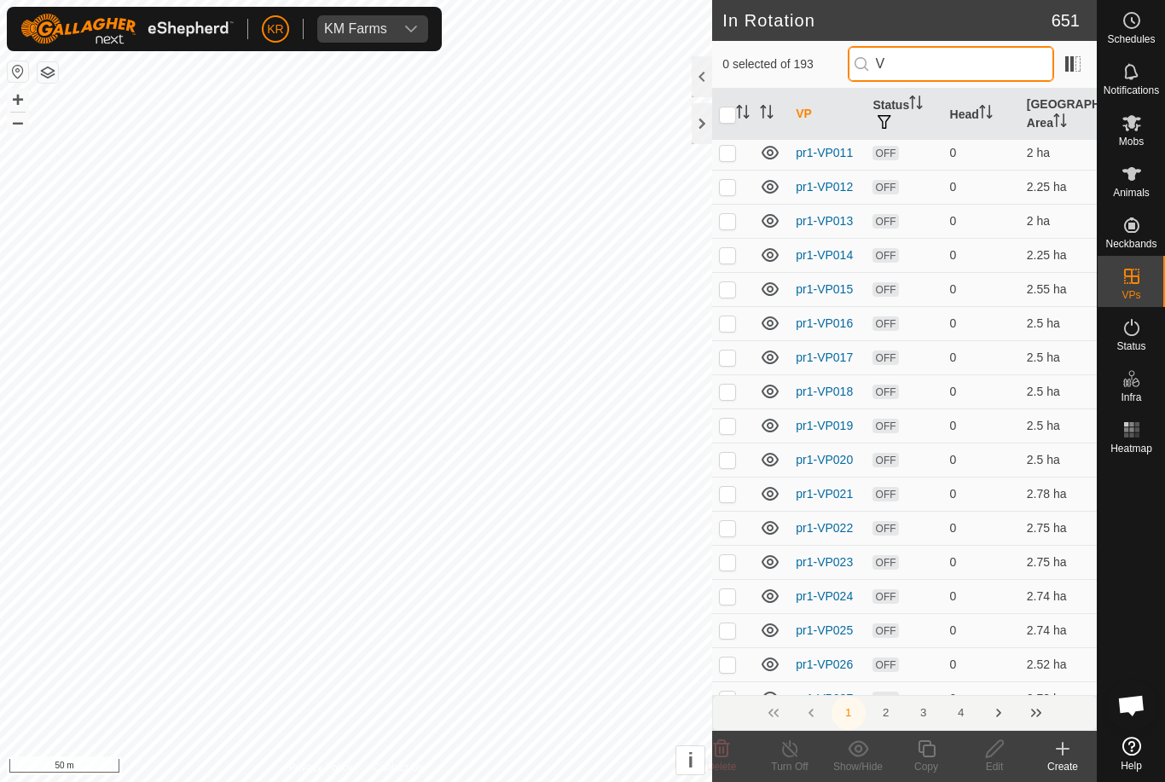
scroll to position [0, 0]
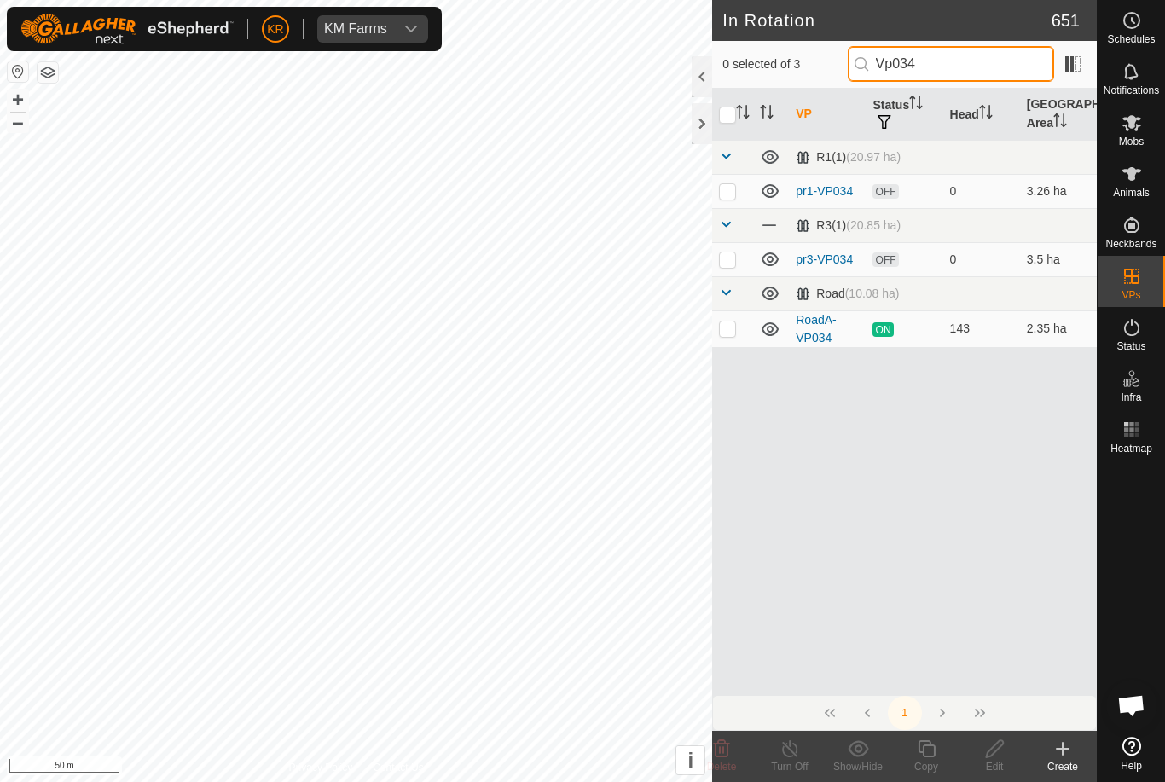
type input "Vp034"
click at [733, 323] on p-checkbox at bounding box center [727, 329] width 17 height 14
checkbox input "true"
click at [935, 751] on icon at bounding box center [926, 748] width 17 height 17
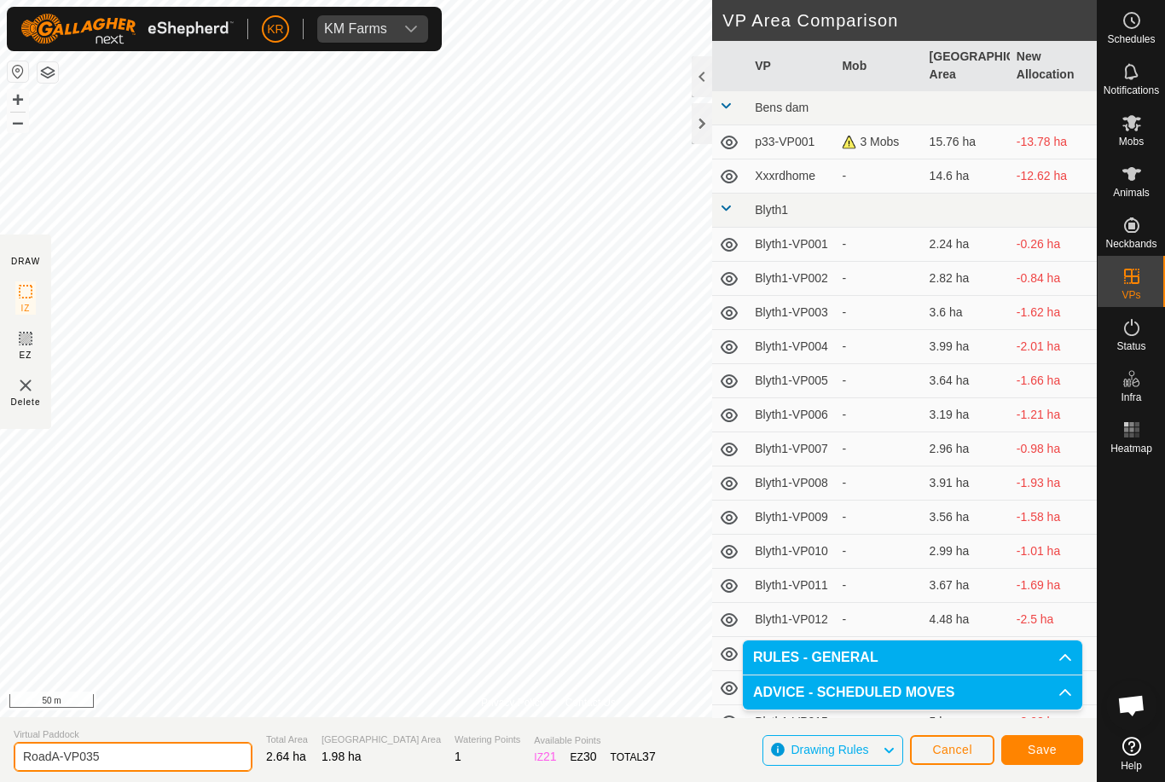
click at [142, 758] on input "RoadA-VP035" at bounding box center [133, 757] width 239 height 30
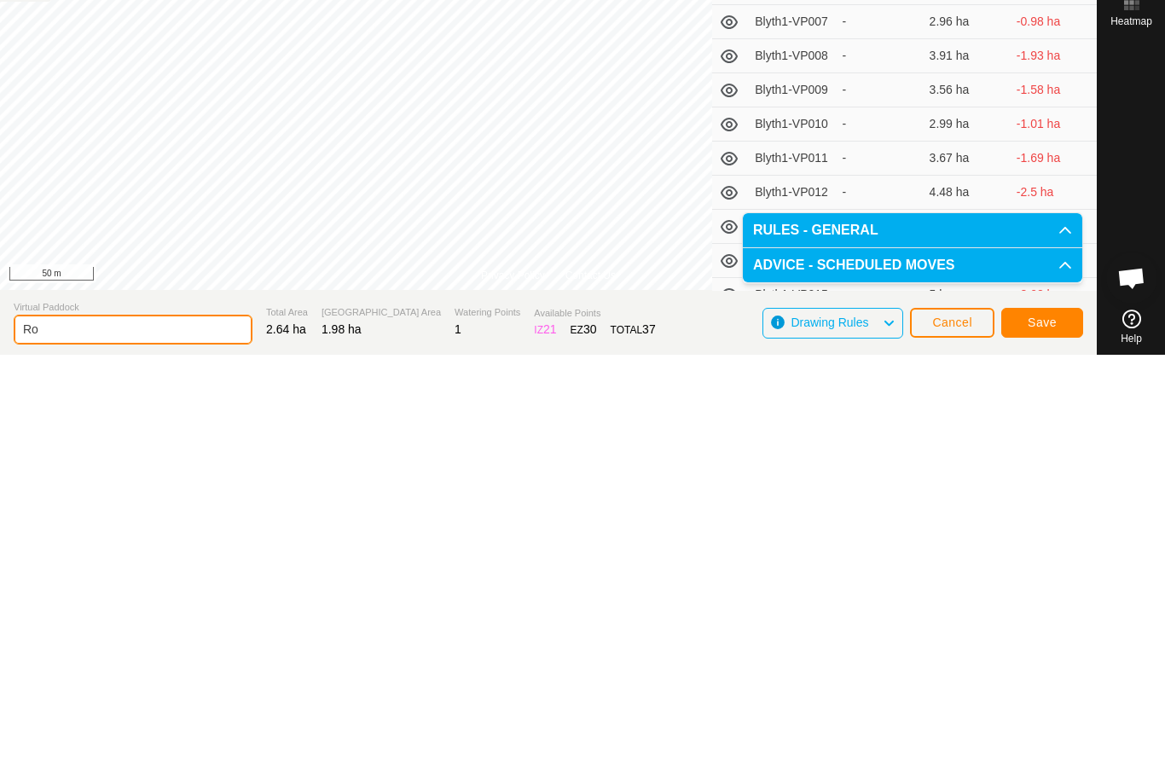
type input "R"
type input "Road b"
click at [1039, 735] on button "Save" at bounding box center [1043, 750] width 82 height 30
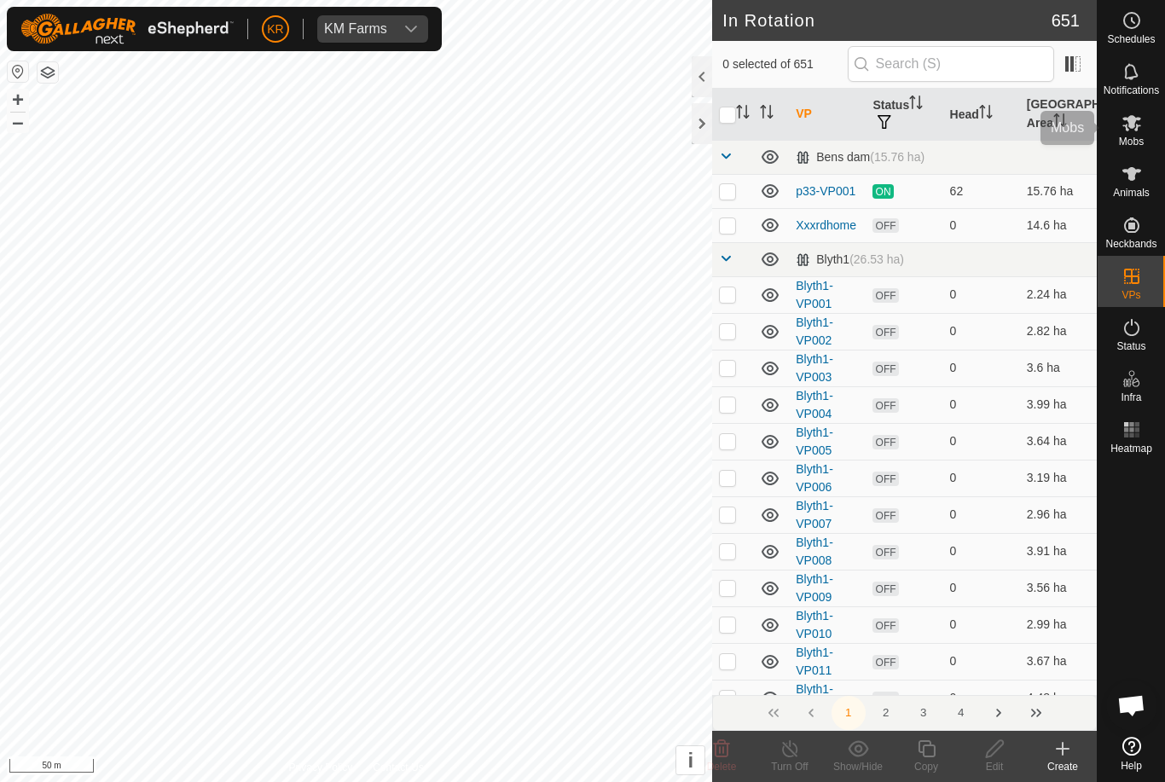
click at [1157, 125] on div "Mobs" at bounding box center [1131, 127] width 67 height 51
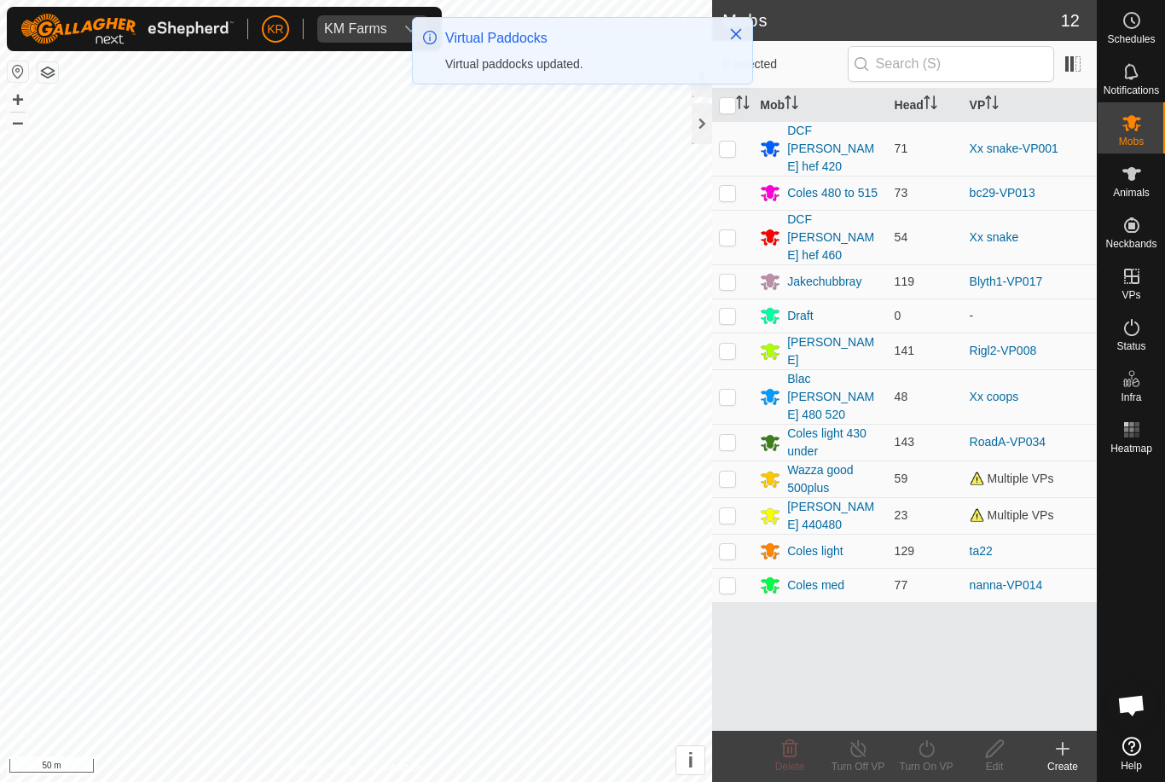
click at [737, 424] on td at bounding box center [732, 442] width 41 height 37
checkbox input "true"
click at [926, 751] on icon at bounding box center [926, 749] width 21 height 20
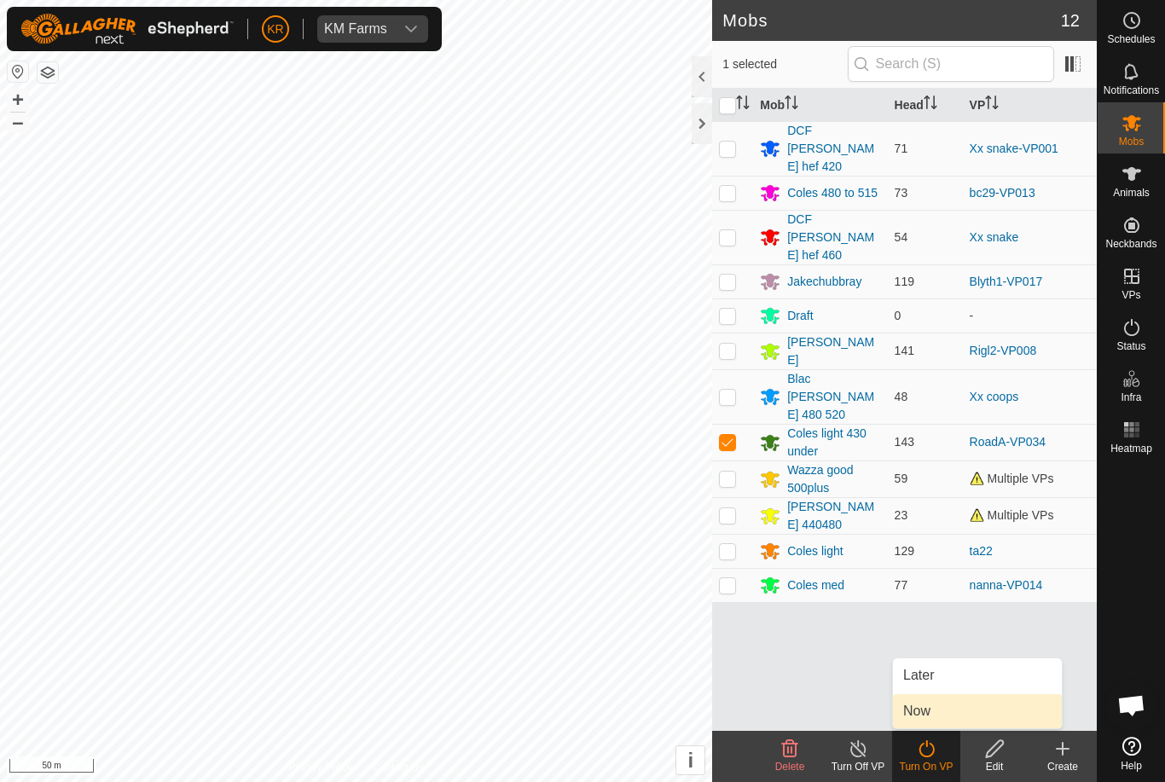
click at [940, 712] on link "Now" at bounding box center [977, 711] width 169 height 34
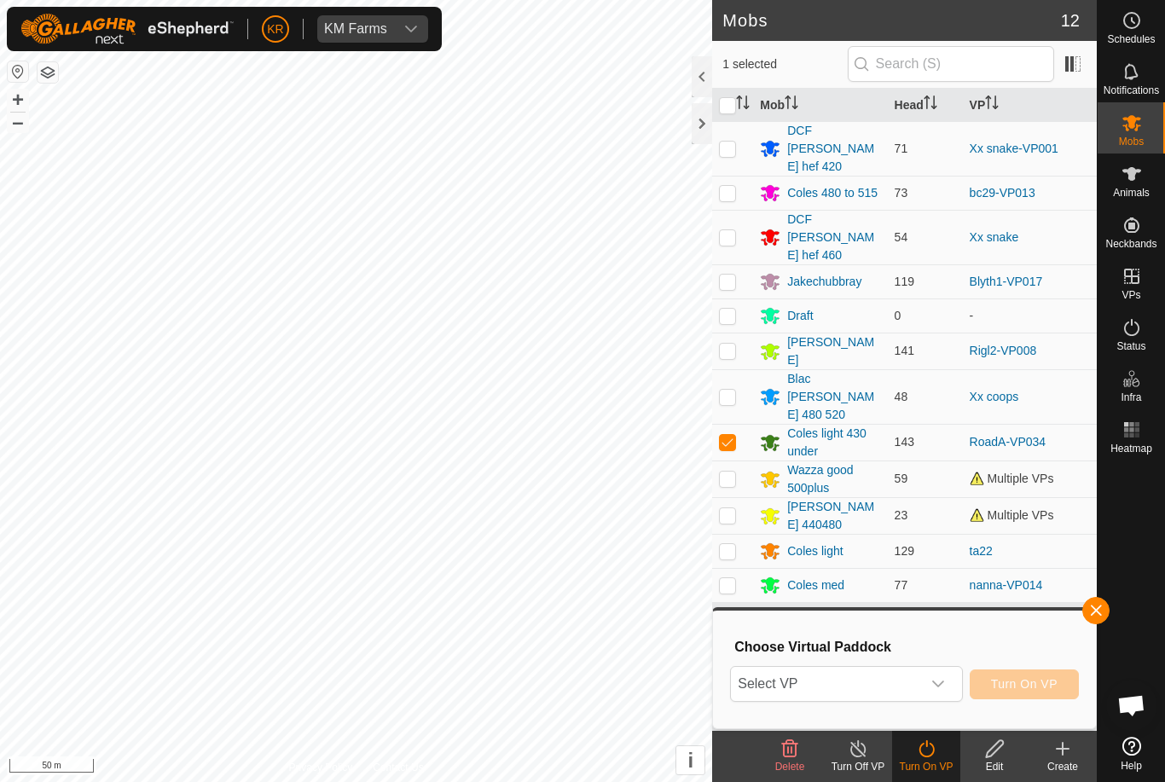
click at [920, 674] on span "Select VP" at bounding box center [825, 684] width 189 height 34
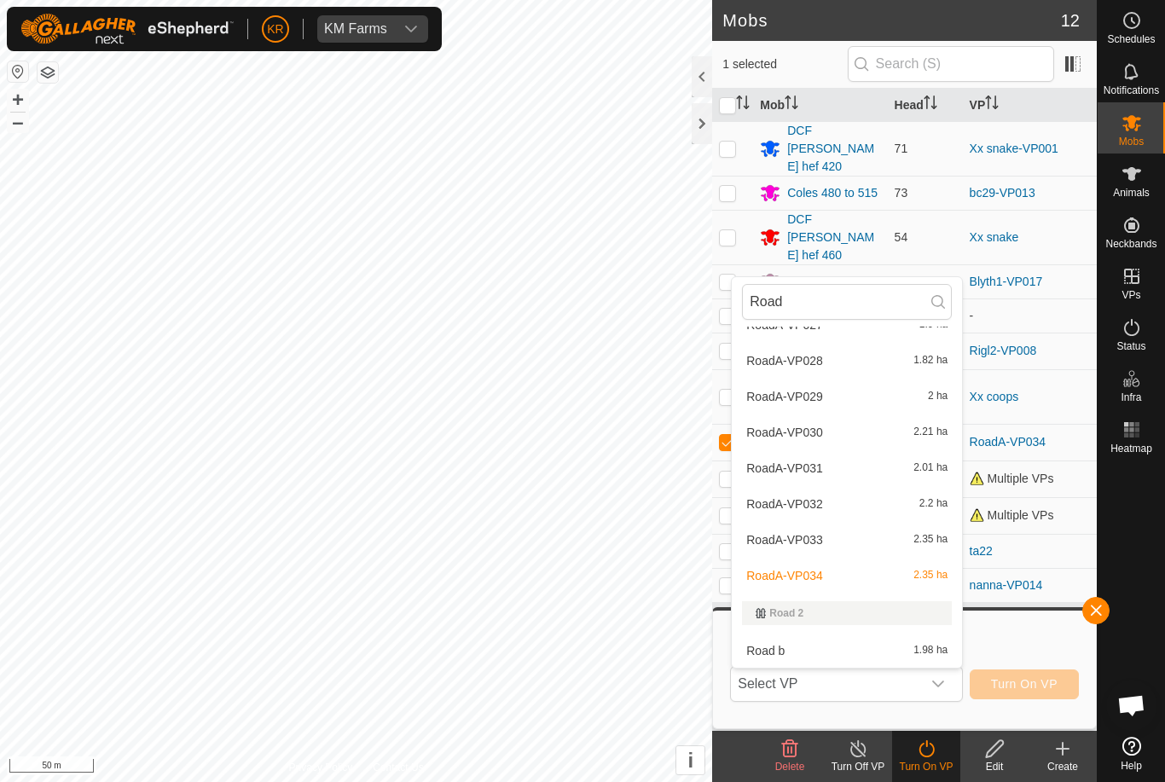
scroll to position [1025, 0]
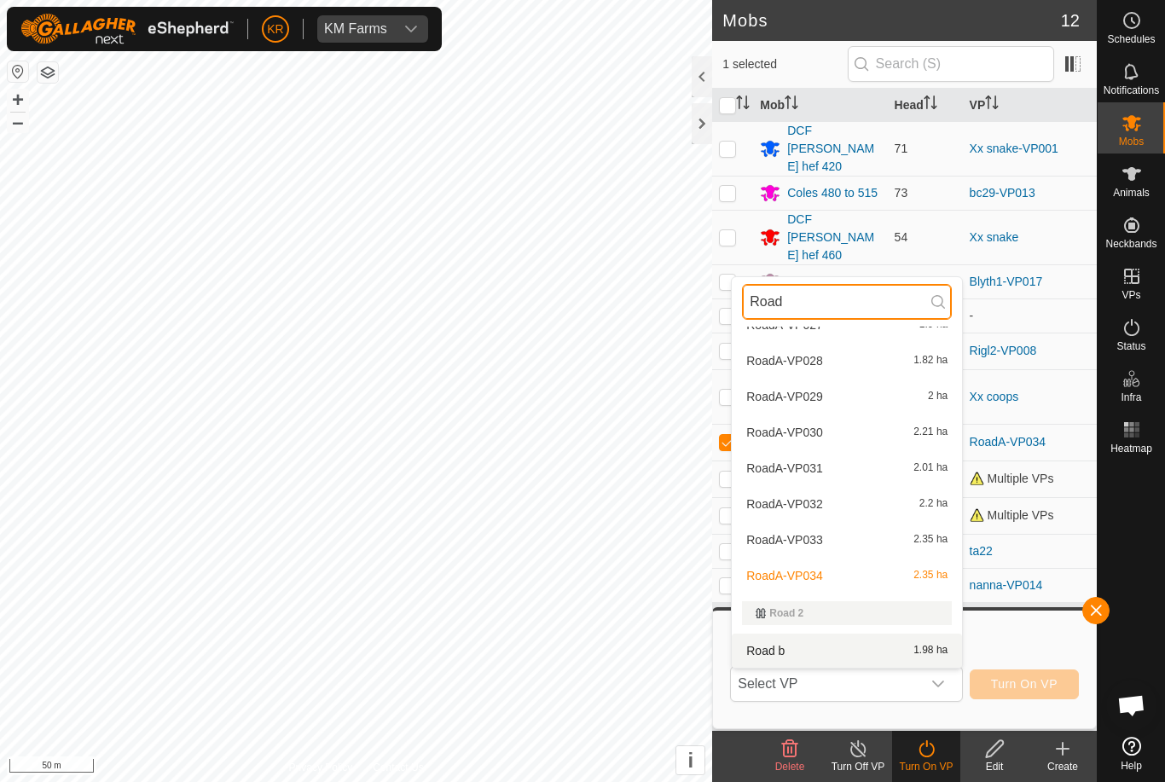
type input "Road"
click at [838, 654] on div "Road b 1.98 ha" at bounding box center [847, 651] width 210 height 20
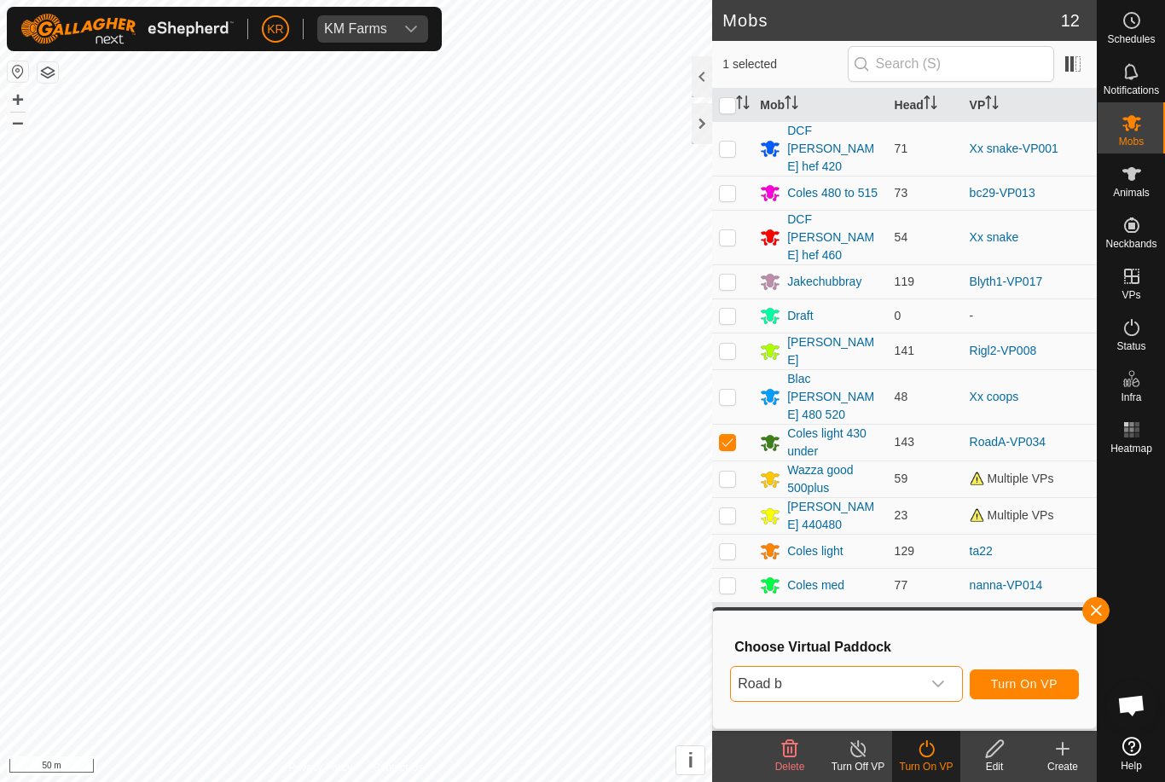
click at [1049, 688] on span "Turn On VP" at bounding box center [1024, 684] width 67 height 14
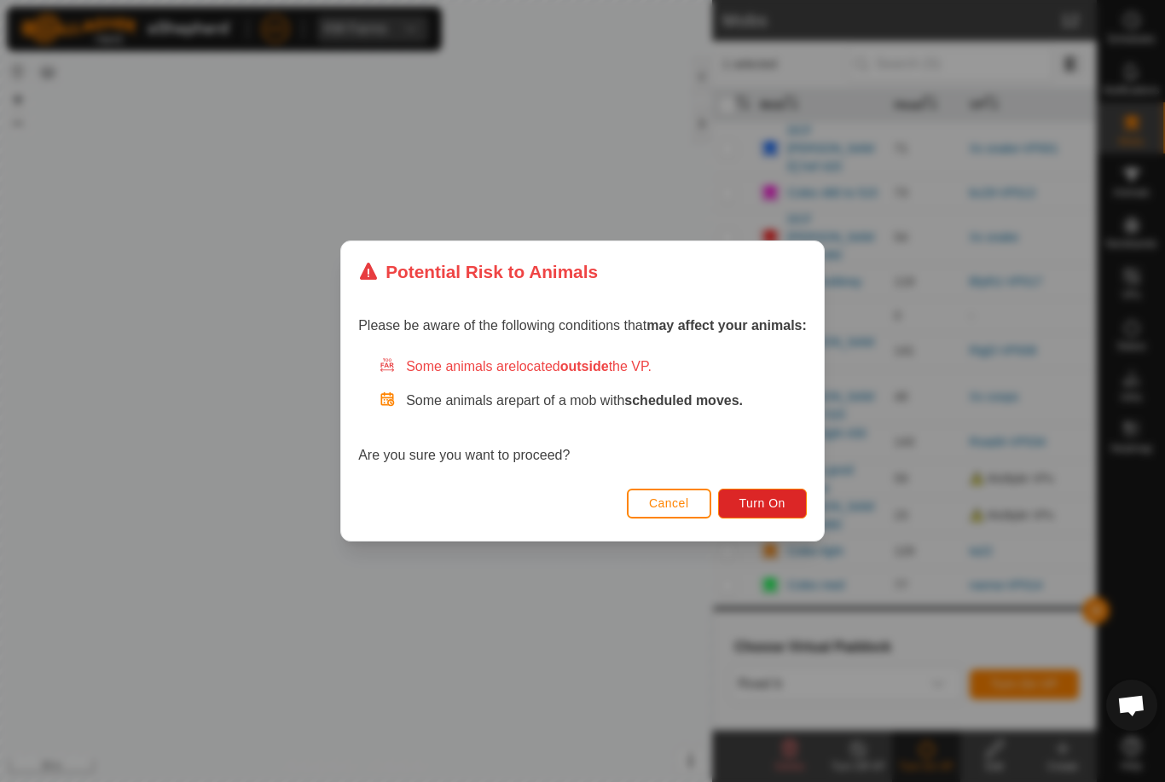
click at [772, 504] on span "Turn On" at bounding box center [763, 503] width 46 height 14
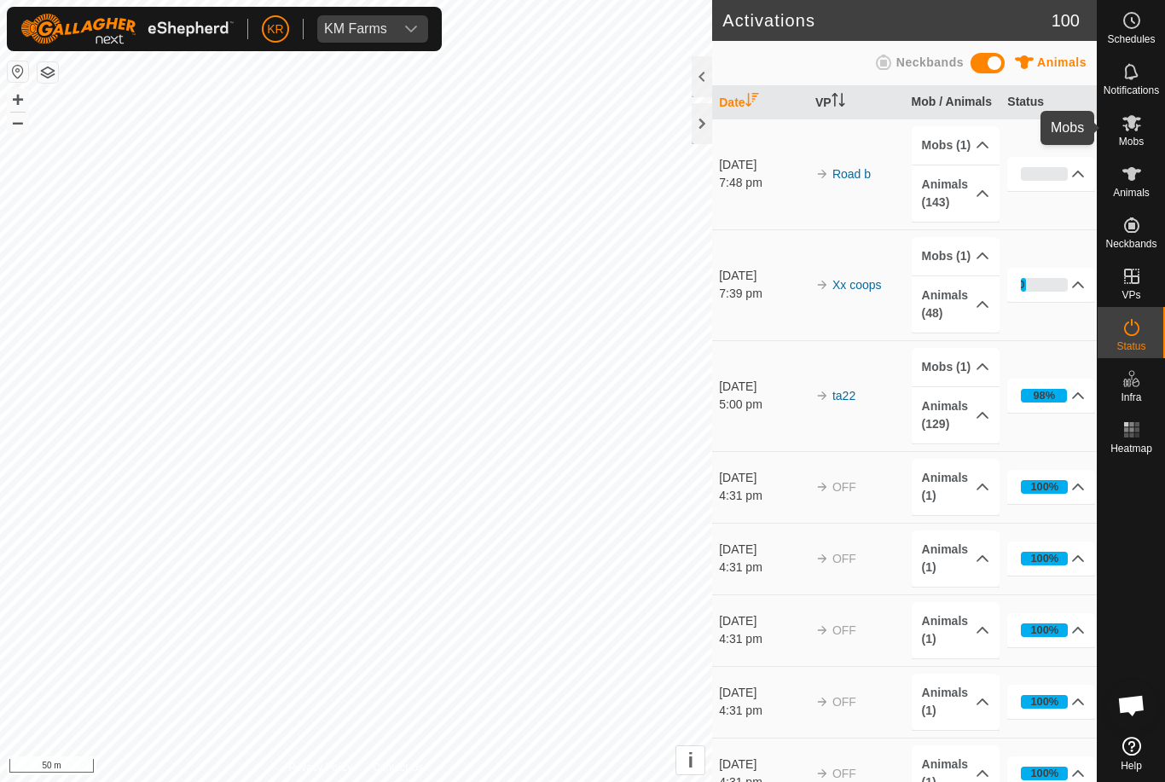
click at [1130, 126] on icon at bounding box center [1132, 123] width 19 height 16
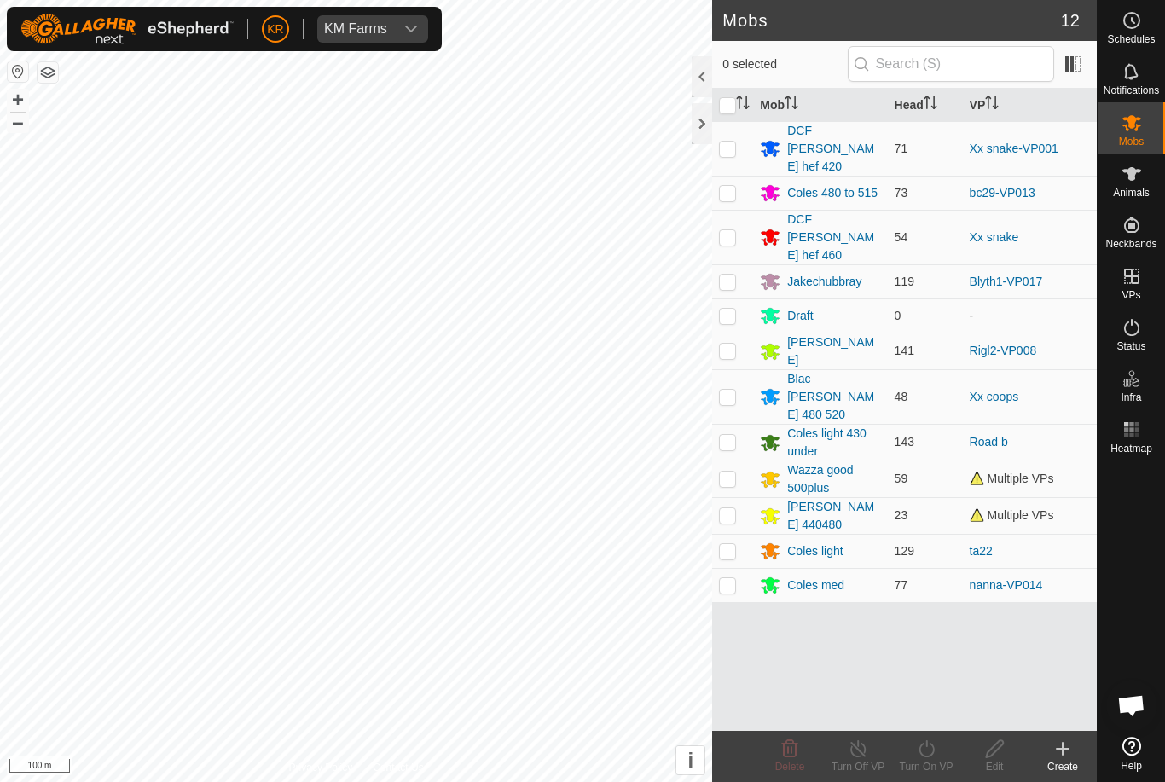
click at [373, 33] on div "KM Farms" at bounding box center [355, 29] width 63 height 14
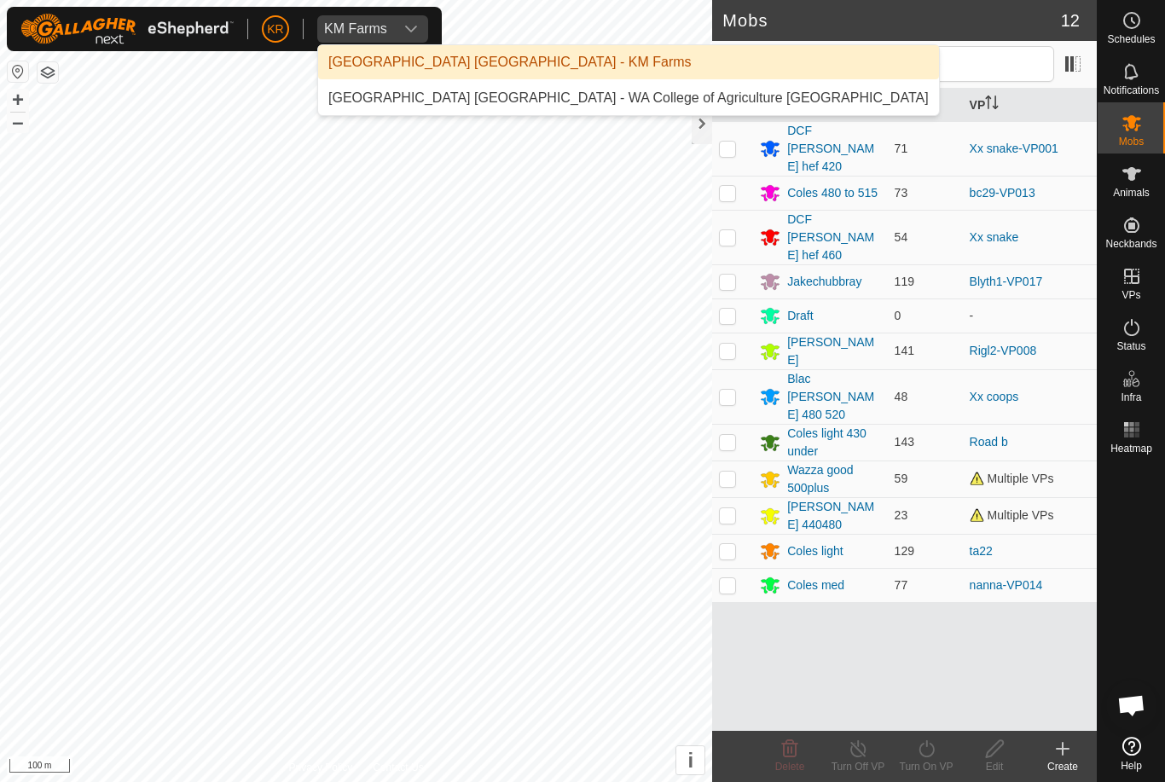
click at [447, 87] on li "Kent Rochester - WA College of Agriculture Denmark" at bounding box center [628, 98] width 621 height 34
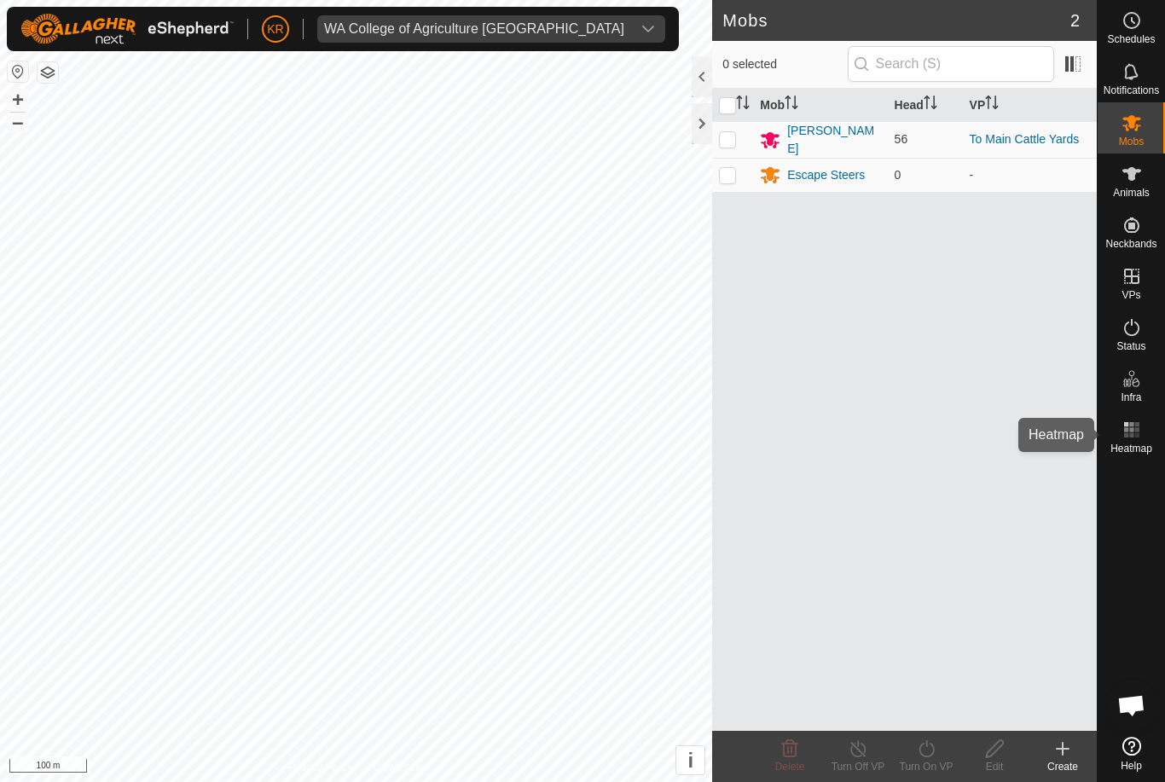
click at [1129, 428] on icon at bounding box center [1132, 430] width 20 height 20
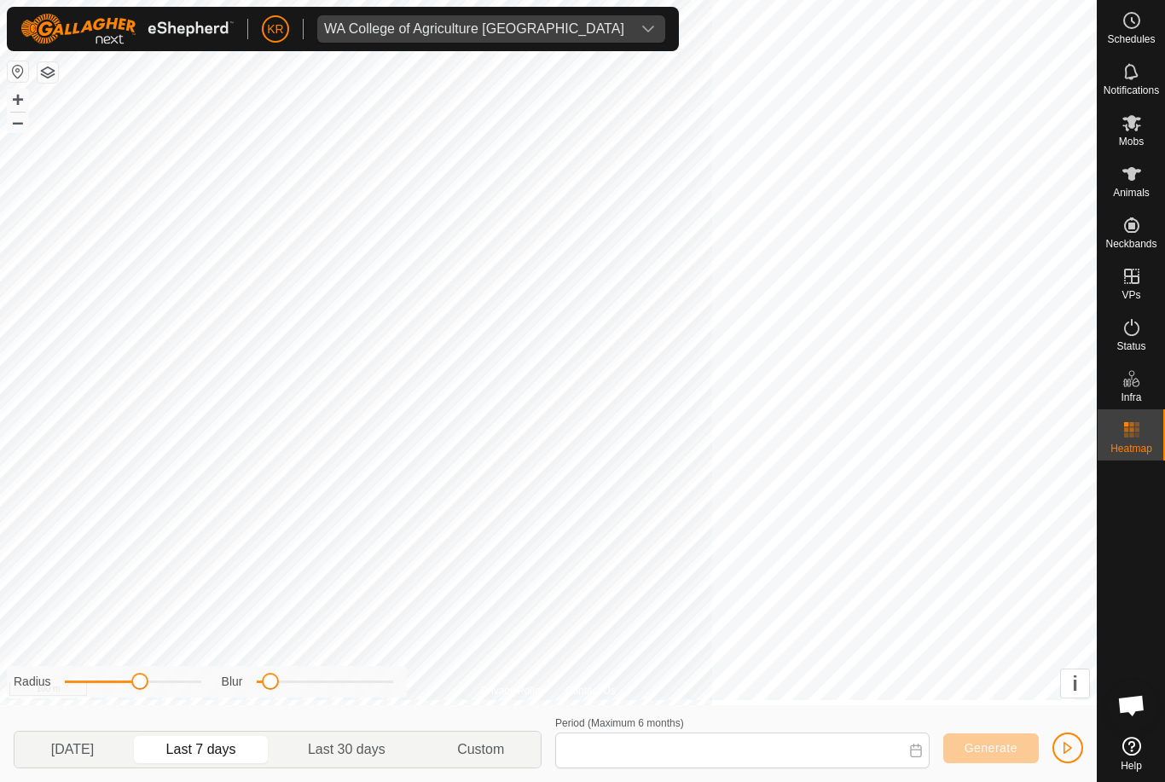
type input "09 Sep, 2025 - 15 Sep, 2025"
click at [1136, 438] on icon at bounding box center [1132, 430] width 20 height 20
click at [642, 32] on icon "dropdown trigger" at bounding box center [649, 29] width 14 height 14
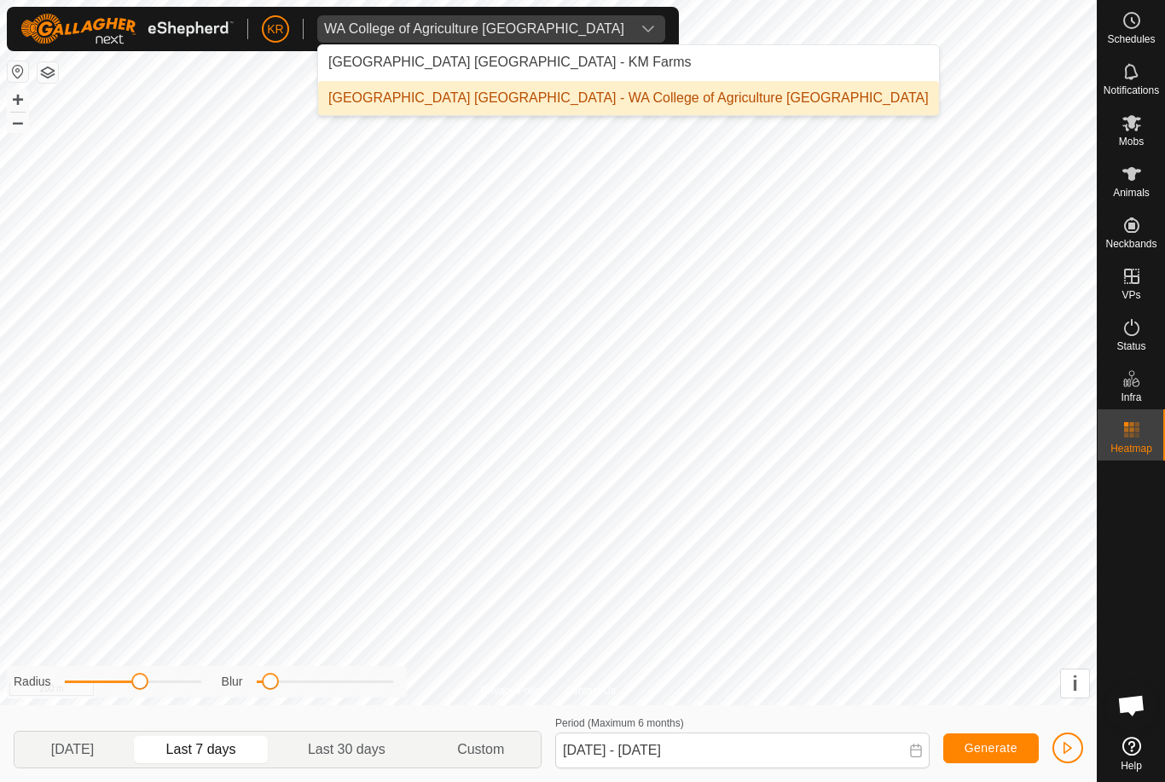
click at [563, 61] on li "Kent Rochester - KM Farms" at bounding box center [628, 62] width 621 height 34
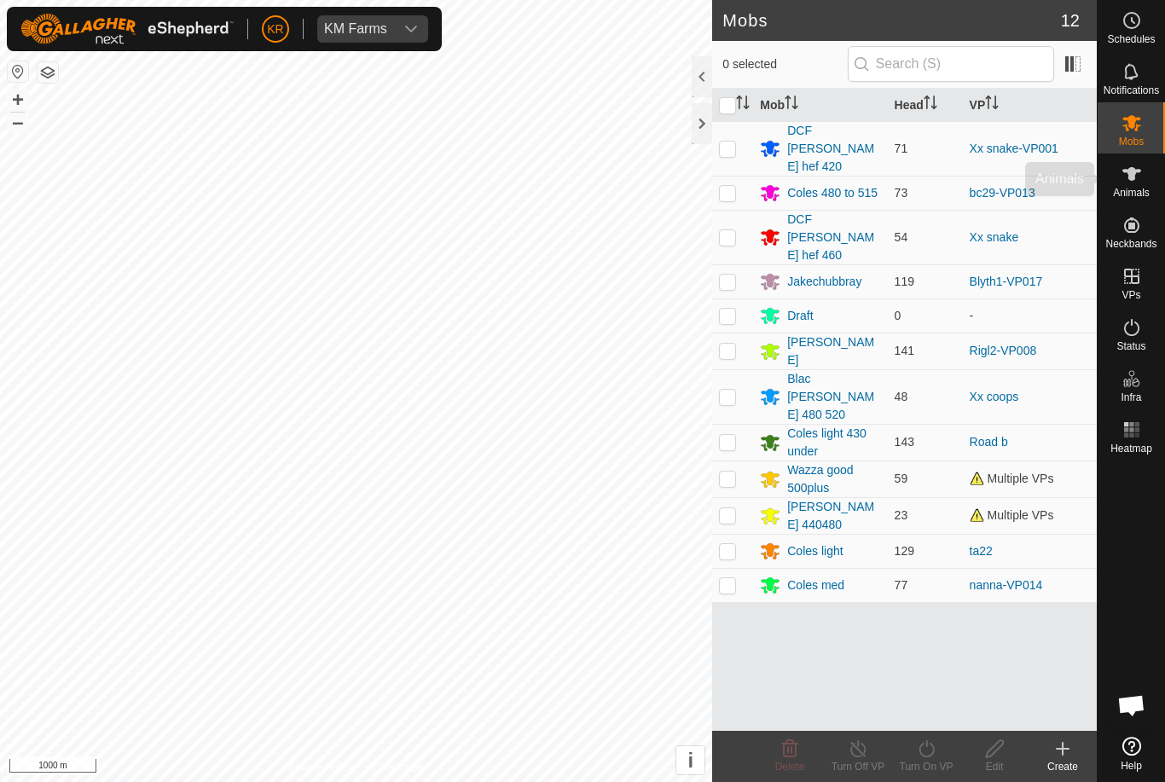
click at [1147, 175] on es-animals-svg-icon at bounding box center [1132, 173] width 31 height 27
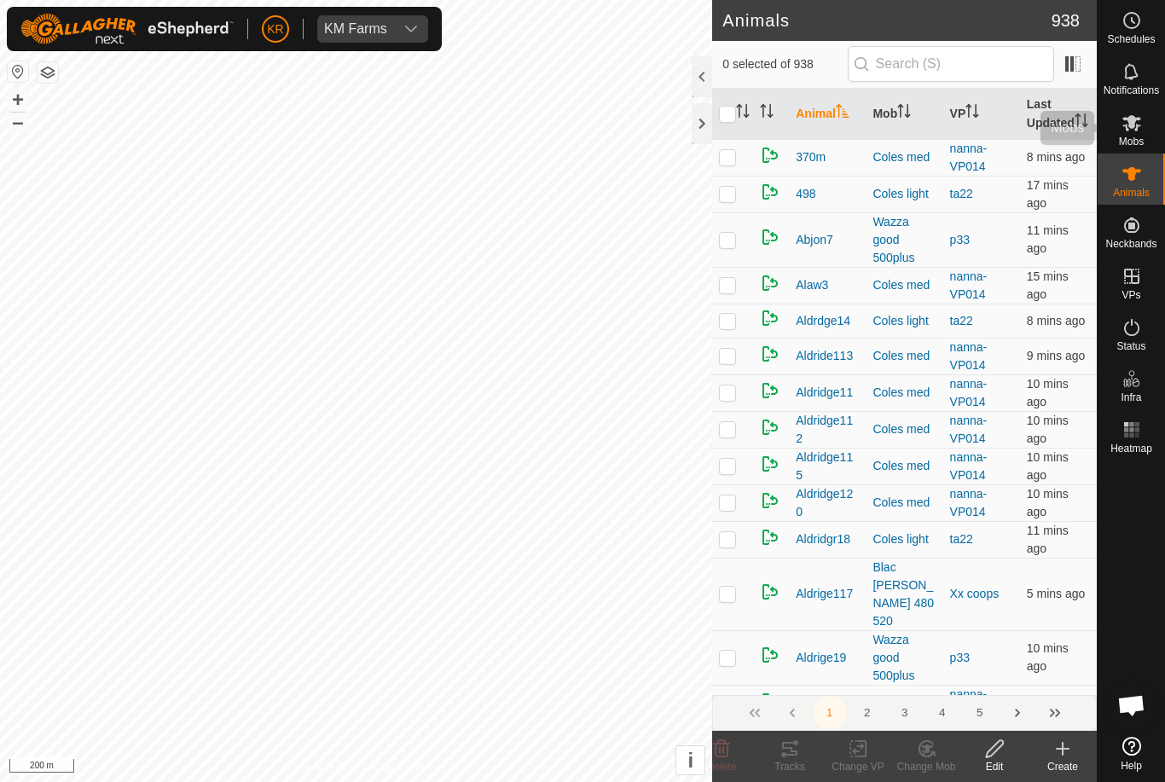
click at [1128, 123] on icon at bounding box center [1132, 123] width 20 height 20
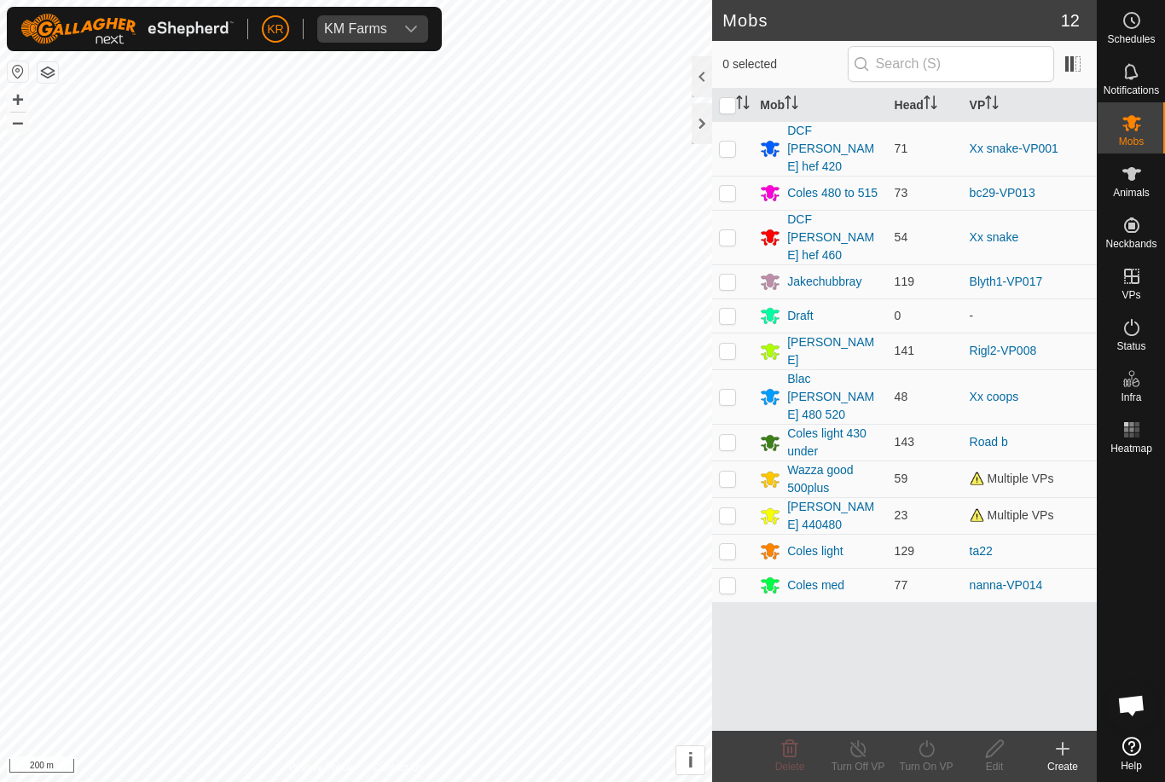
click at [849, 273] on div "Jakechubbray" at bounding box center [824, 282] width 74 height 18
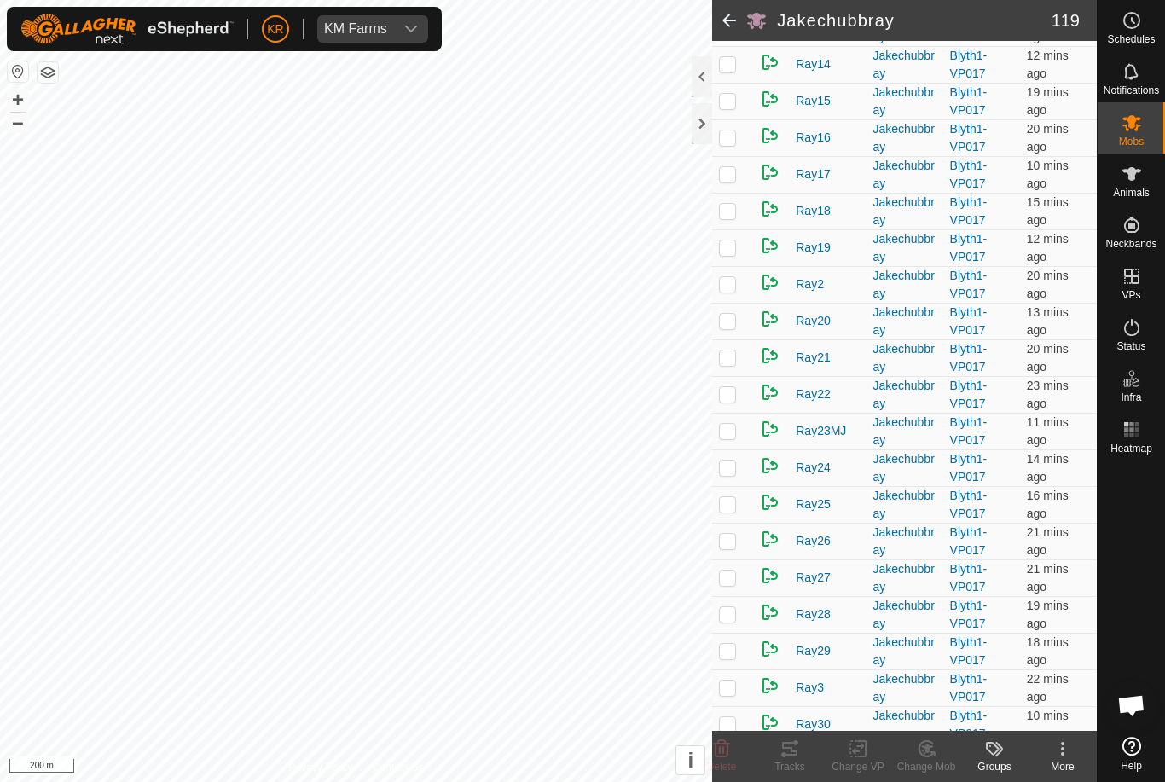
scroll to position [1952, 0]
click at [1146, 125] on es-mob-svg-icon at bounding box center [1132, 122] width 31 height 27
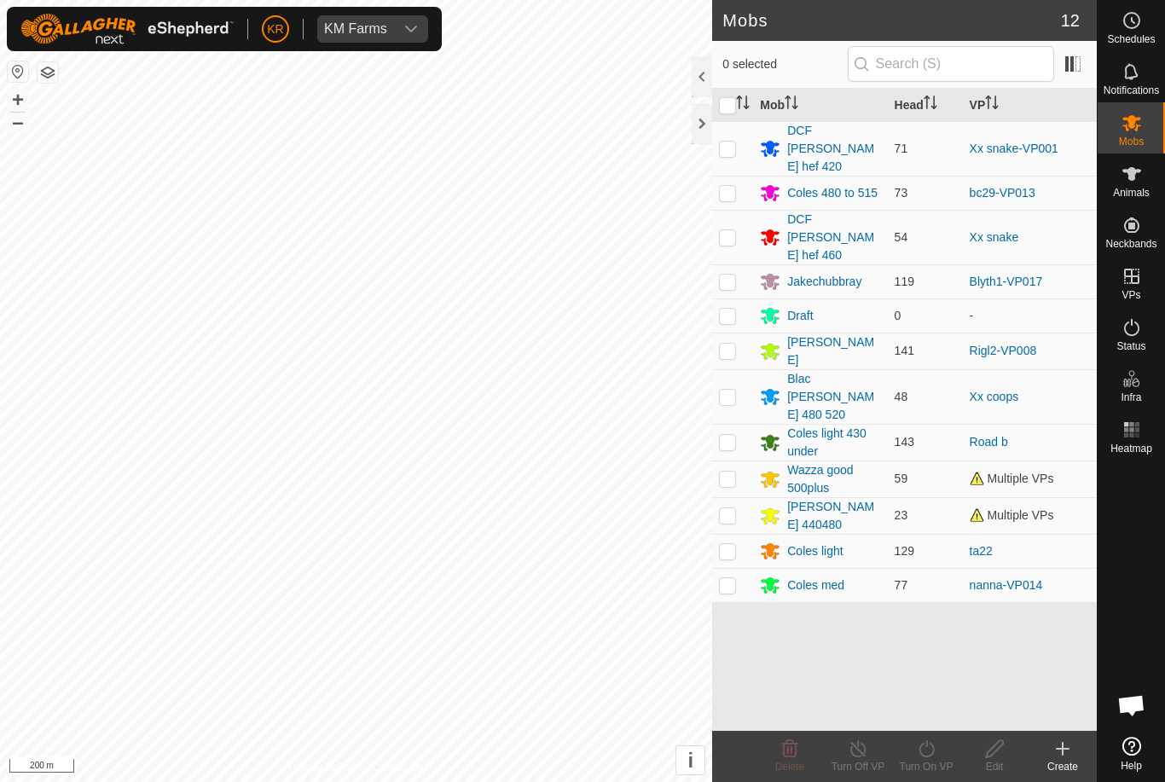
click at [822, 543] on div "Coles light" at bounding box center [814, 552] width 55 height 18
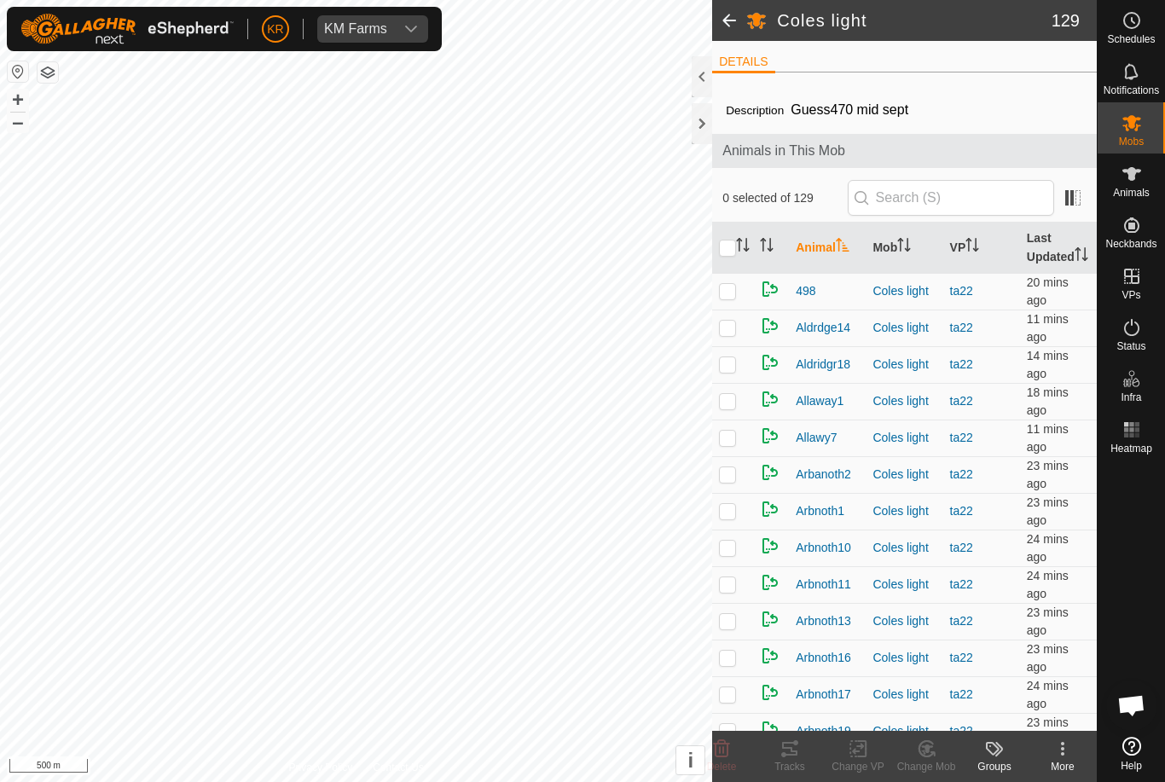
click at [990, 754] on icon at bounding box center [994, 749] width 20 height 20
